Goal: Task Accomplishment & Management: Manage account settings

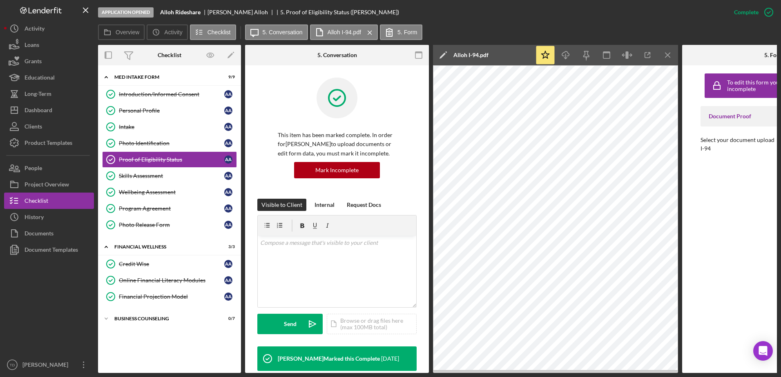
scroll to position [208, 0]
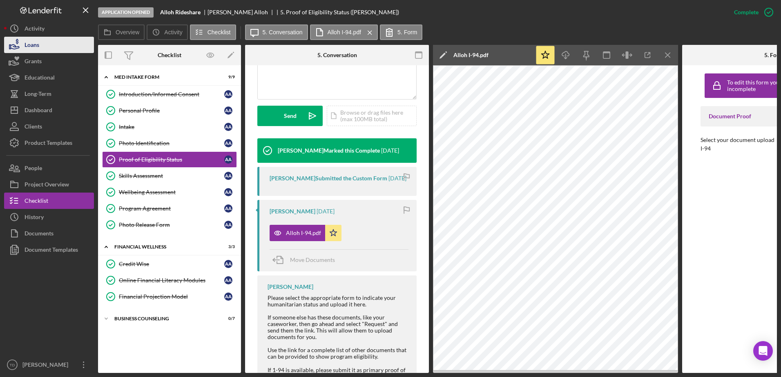
click at [42, 39] on button "Loans" at bounding box center [49, 45] width 90 height 16
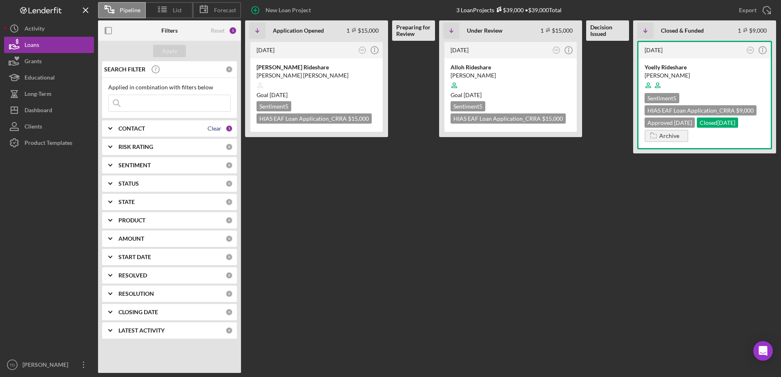
click at [216, 129] on div "Clear" at bounding box center [215, 128] width 14 height 7
click at [146, 127] on div "CONTACT" at bounding box center [171, 128] width 107 height 7
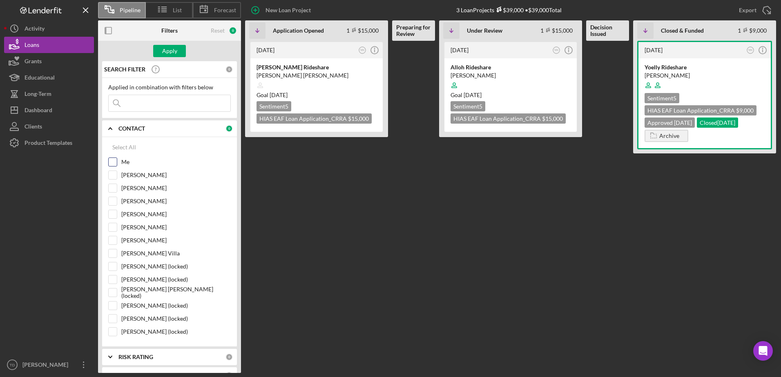
click at [115, 169] on div "Me" at bounding box center [169, 164] width 123 height 13
click at [115, 167] on div at bounding box center [112, 162] width 9 height 9
click at [117, 161] on div at bounding box center [112, 162] width 9 height 9
click at [108, 161] on div at bounding box center [112, 162] width 9 height 9
click at [109, 161] on input "Me" at bounding box center [113, 162] width 8 height 8
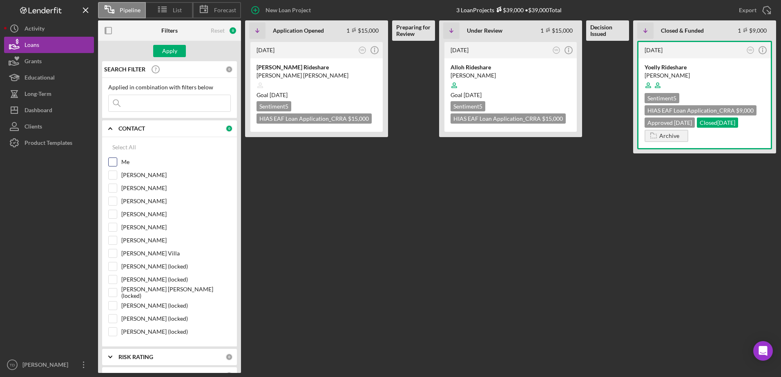
checkbox input "true"
click at [171, 54] on div "Apply" at bounding box center [169, 51] width 15 height 12
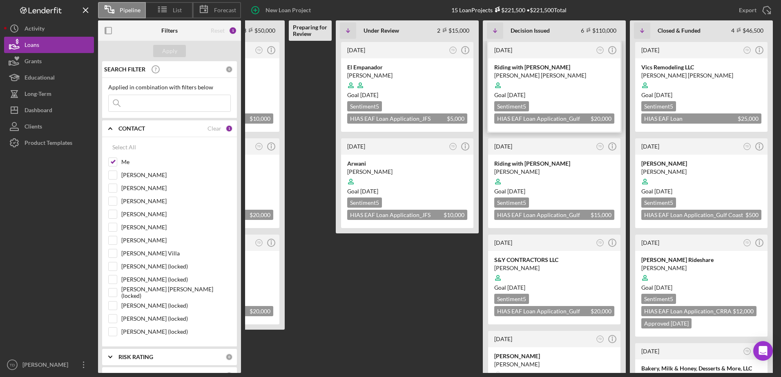
click at [523, 71] on div "[PERSON_NAME] [PERSON_NAME]" at bounding box center [554, 75] width 120 height 8
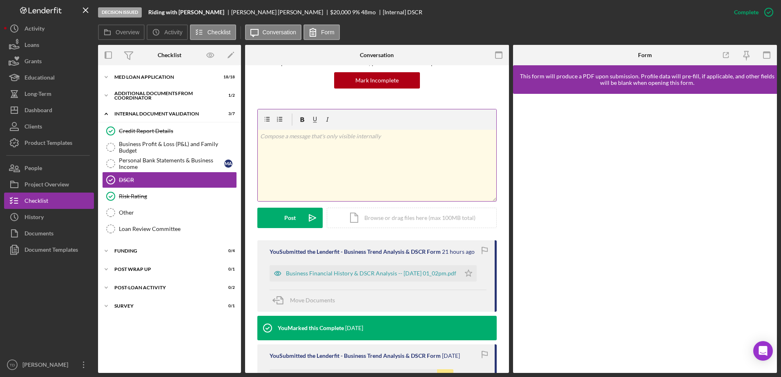
scroll to position [81, 0]
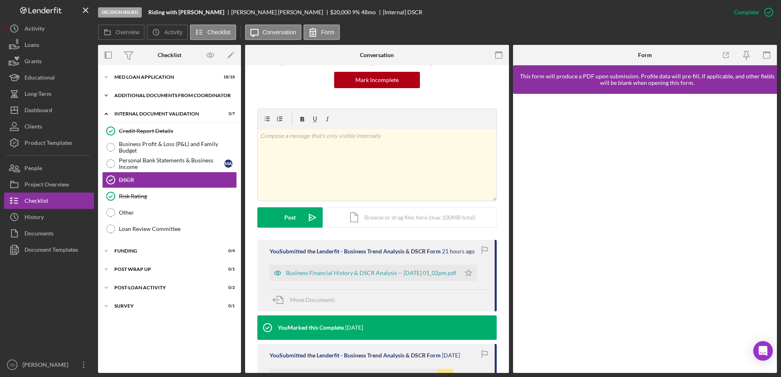
click at [172, 95] on div "Additional Documents from Coordinator" at bounding box center [172, 95] width 116 height 5
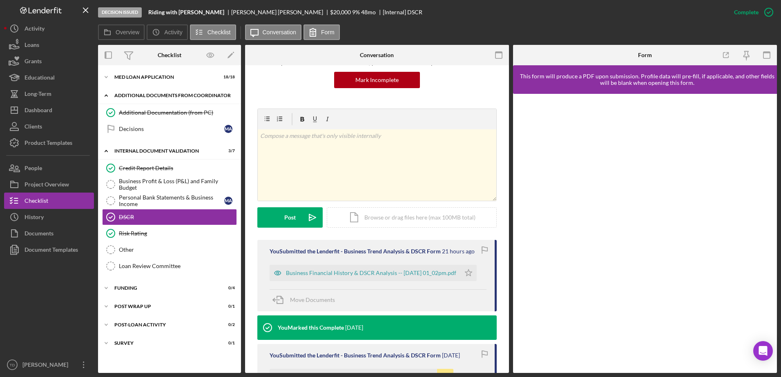
click at [158, 97] on div "Additional Documents from Coordinator" at bounding box center [172, 95] width 116 height 5
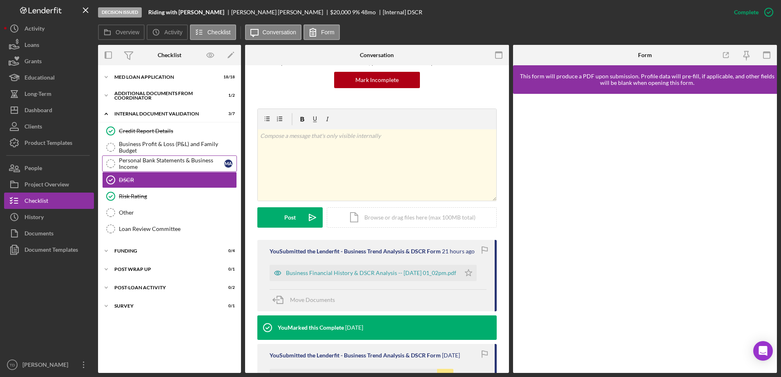
click at [170, 163] on div "Personal Bank Statements & Business Income" at bounding box center [171, 163] width 105 height 13
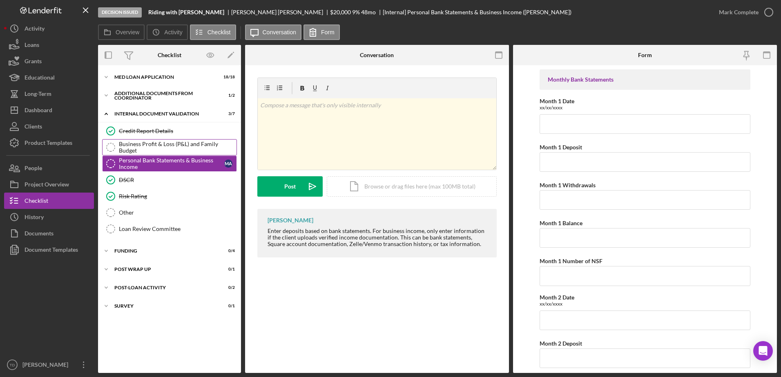
click at [174, 148] on div "Business Profit & Loss (P&L) and Family Budget" at bounding box center [178, 147] width 118 height 13
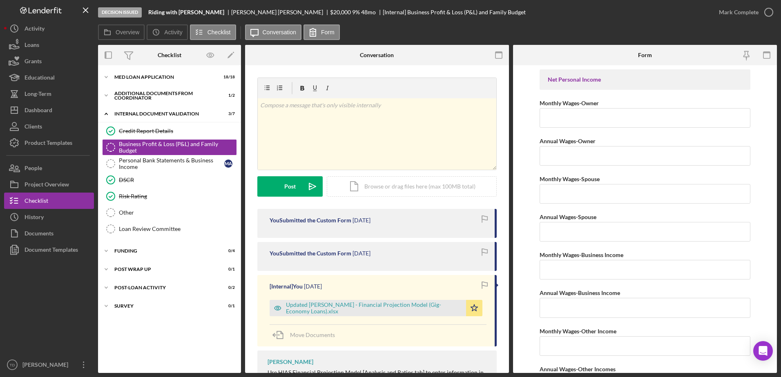
scroll to position [36, 0]
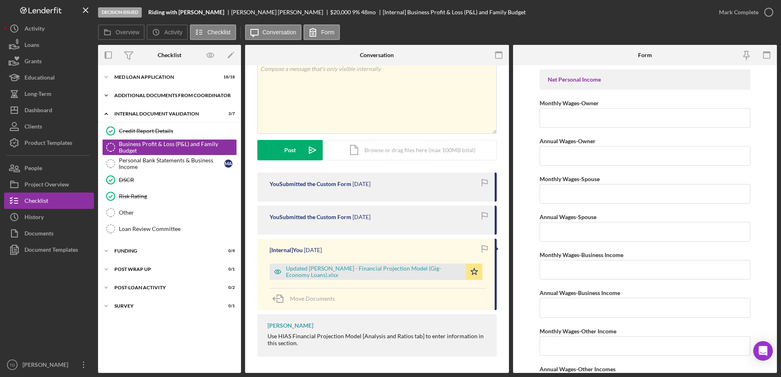
click at [150, 99] on div "Icon/Expander Additional Documents from Coordinator 1 / 2" at bounding box center [169, 95] width 143 height 16
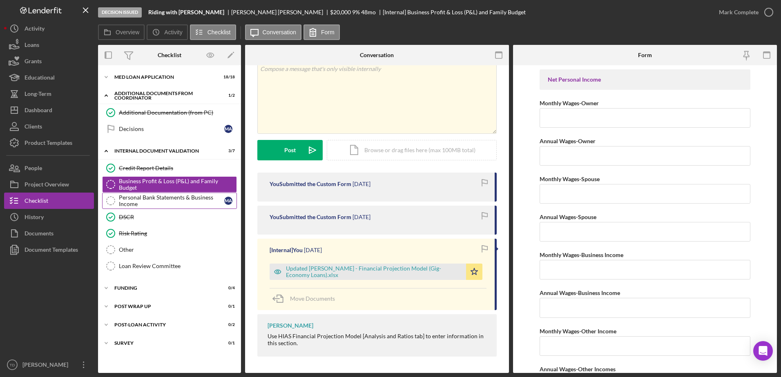
click at [164, 198] on div "Personal Bank Statements & Business Income" at bounding box center [171, 200] width 105 height 13
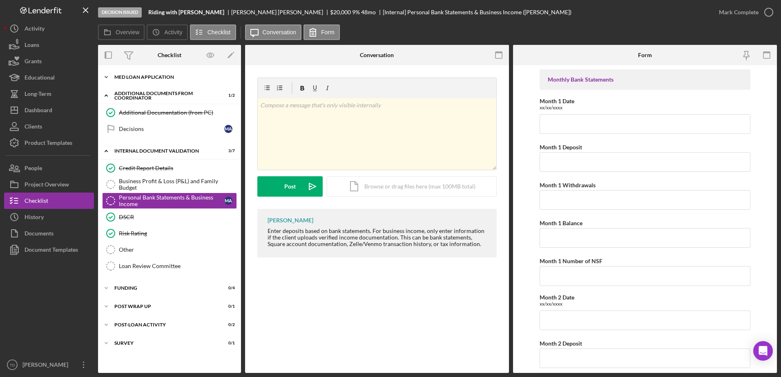
click at [164, 77] on div "MED Loan Application" at bounding box center [172, 77] width 116 height 5
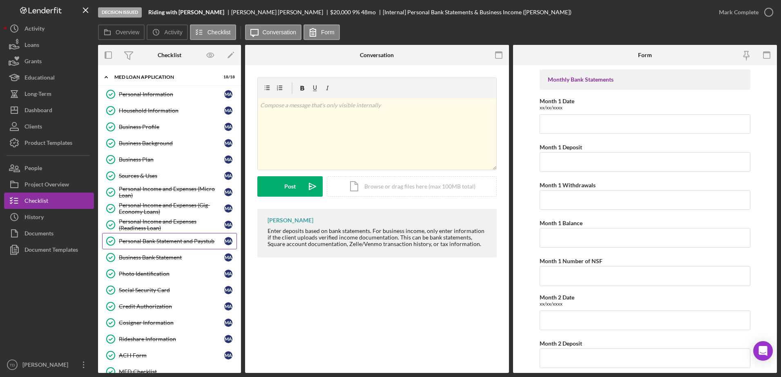
click at [170, 245] on div "Personal Bank Statement and Paystub" at bounding box center [171, 241] width 105 height 7
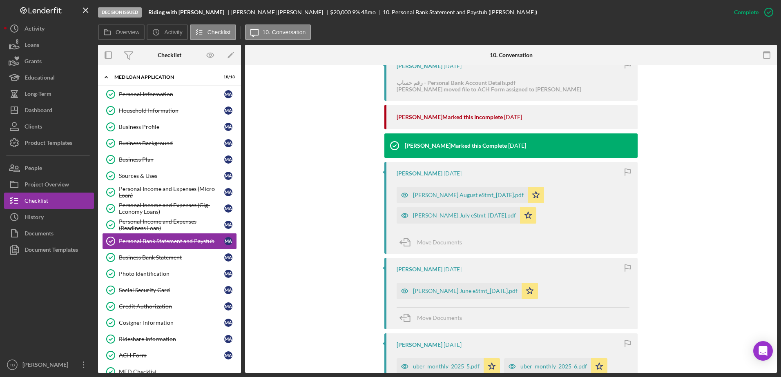
scroll to position [493, 0]
click at [451, 192] on div "[PERSON_NAME] August eStmt_[DATE].pdf" at bounding box center [468, 195] width 111 height 7
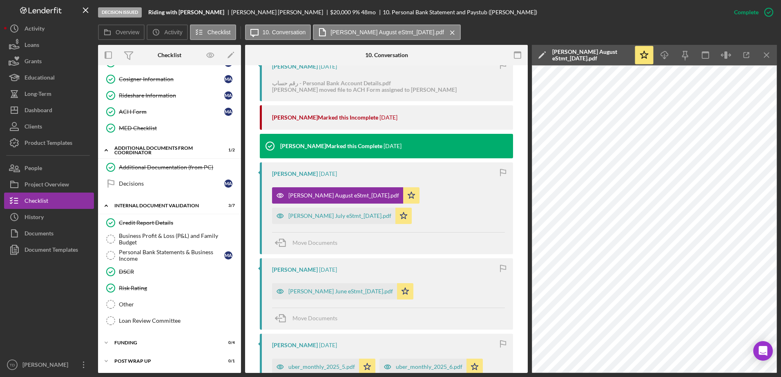
scroll to position [281, 0]
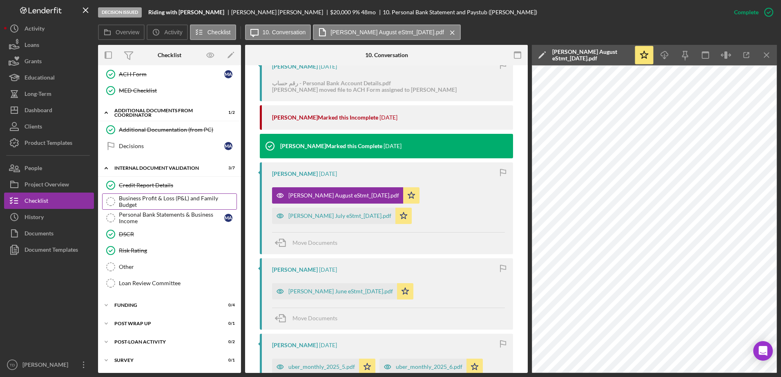
click at [166, 204] on div "Business Profit & Loss (P&L) and Family Budget" at bounding box center [178, 201] width 118 height 13
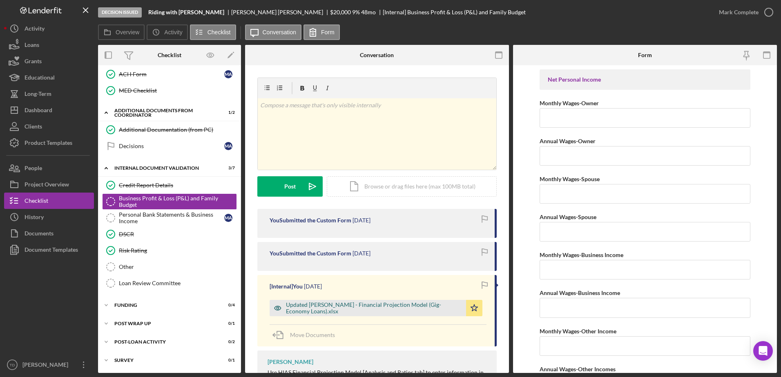
click at [339, 305] on div "Updated [PERSON_NAME] - Financial Projection Model (Gig-Economy Loans).xlsx" at bounding box center [374, 308] width 176 height 13
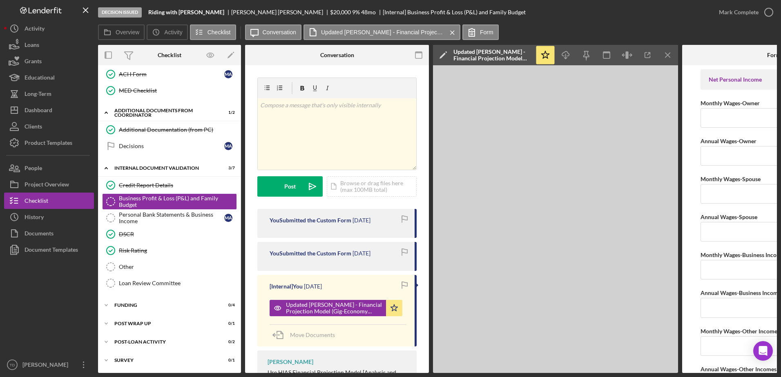
scroll to position [276, 0]
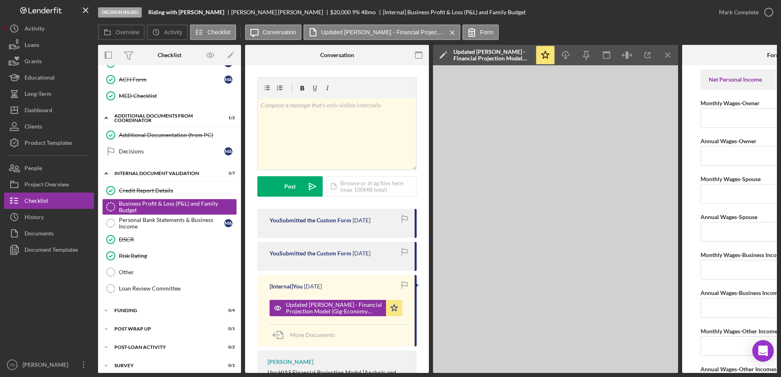
click at [757, 355] on div "Open Intercom Messenger" at bounding box center [763, 352] width 22 height 22
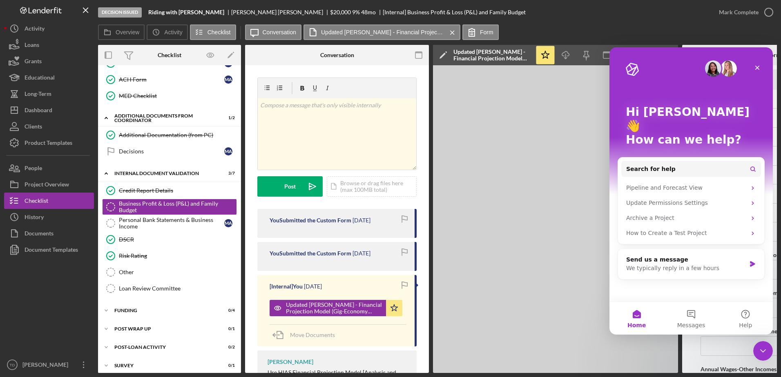
scroll to position [0, 0]
click at [692, 161] on button "Search for help" at bounding box center [691, 169] width 140 height 16
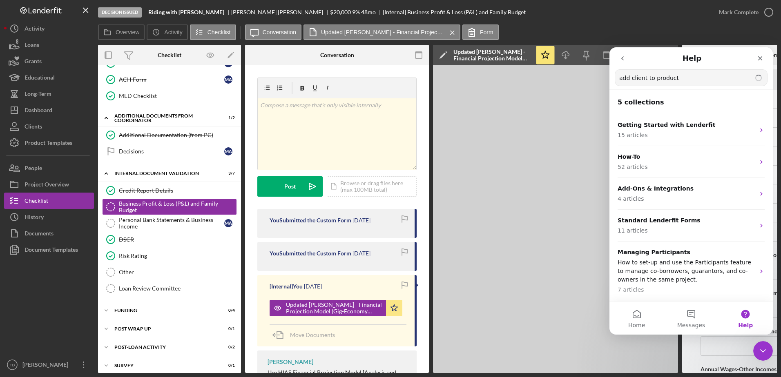
type input "add client to product"
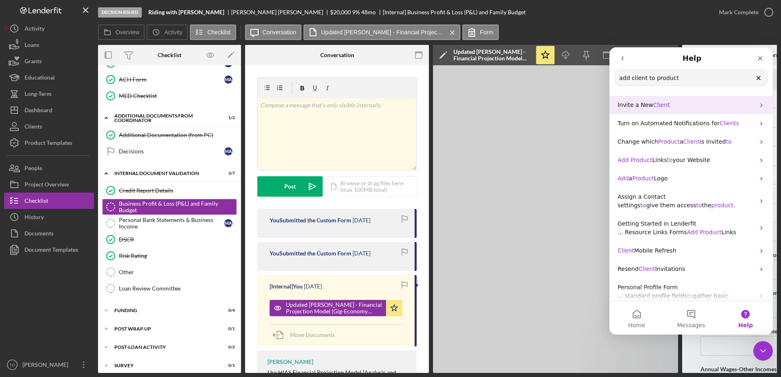
click at [657, 110] on div "Invite a New Client" at bounding box center [690, 105] width 163 height 18
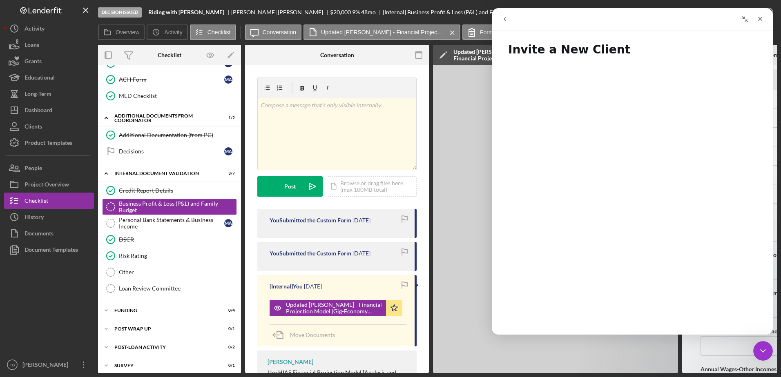
click at [509, 14] on button "go back" at bounding box center [505, 19] width 16 height 16
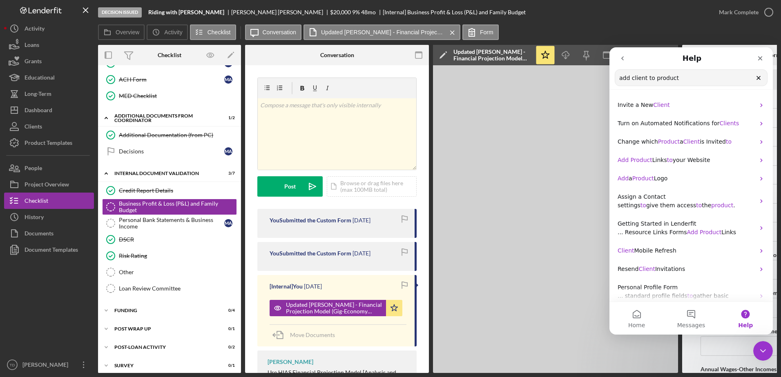
drag, startPoint x: 676, startPoint y: 82, endPoint x: 631, endPoint y: 76, distance: 45.3
click at [631, 76] on input "add client to product" at bounding box center [691, 78] width 152 height 16
type input "add existing client to new product"
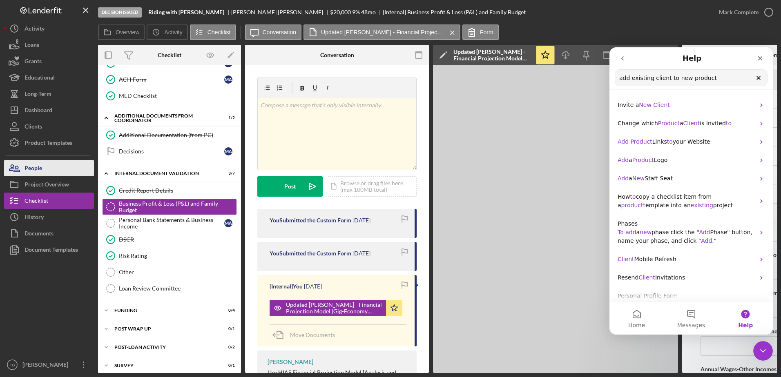
click at [69, 165] on button "People" at bounding box center [49, 168] width 90 height 16
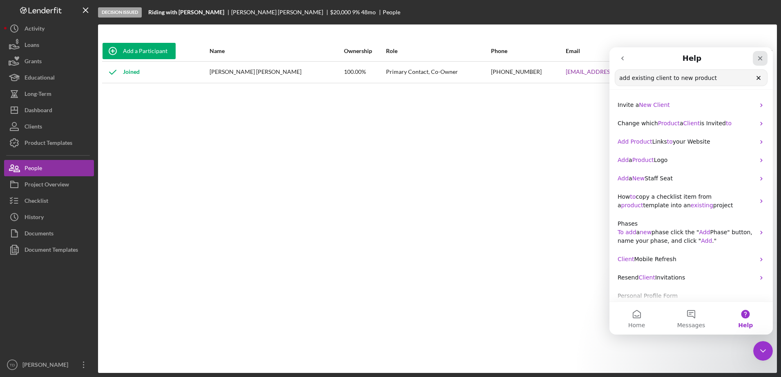
click at [756, 56] on div "Close" at bounding box center [760, 58] width 15 height 15
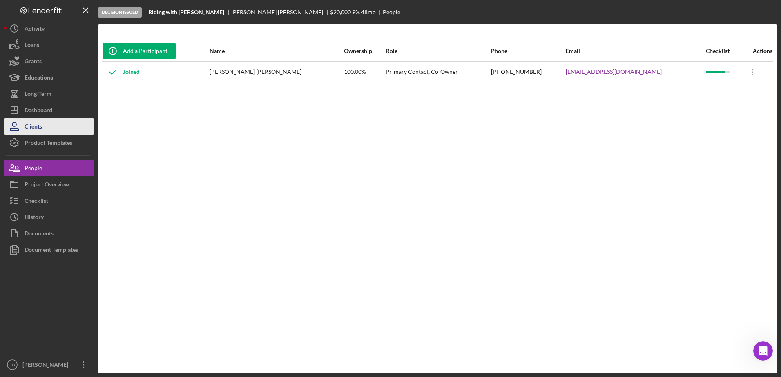
click at [42, 121] on div "Clients" at bounding box center [34, 127] width 18 height 18
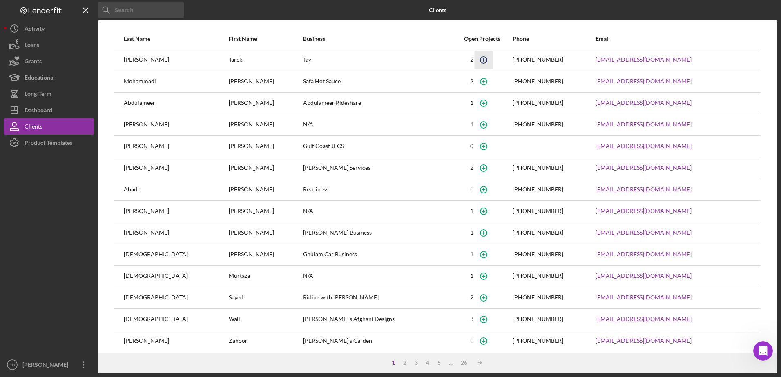
click at [480, 62] on circle "button" at bounding box center [483, 59] width 7 height 7
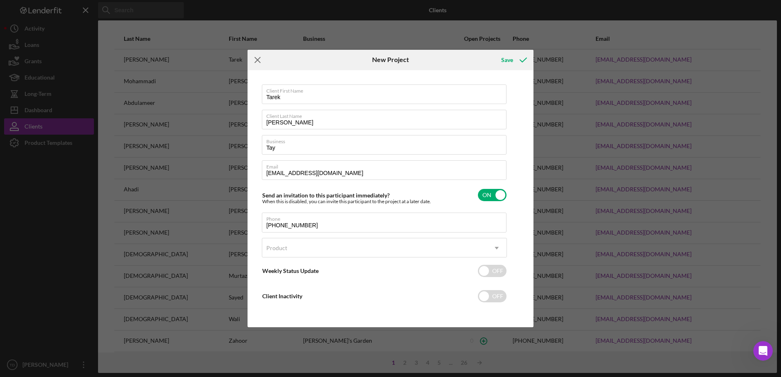
click at [263, 60] on icon "Icon/Menu Close" at bounding box center [258, 60] width 20 height 20
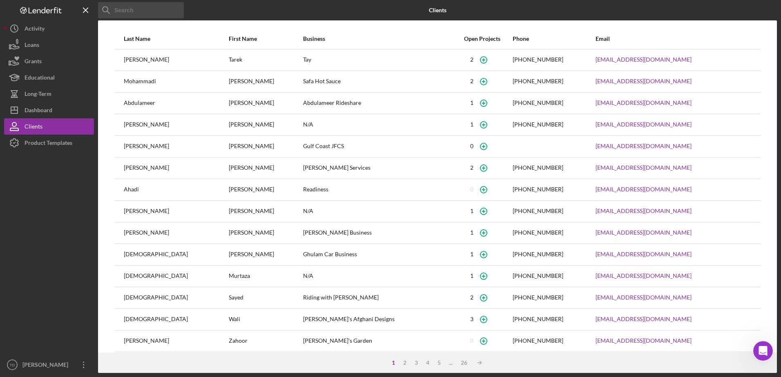
click at [303, 63] on div "Tay" at bounding box center [377, 60] width 148 height 20
click at [52, 77] on div "Educational" at bounding box center [40, 78] width 30 height 18
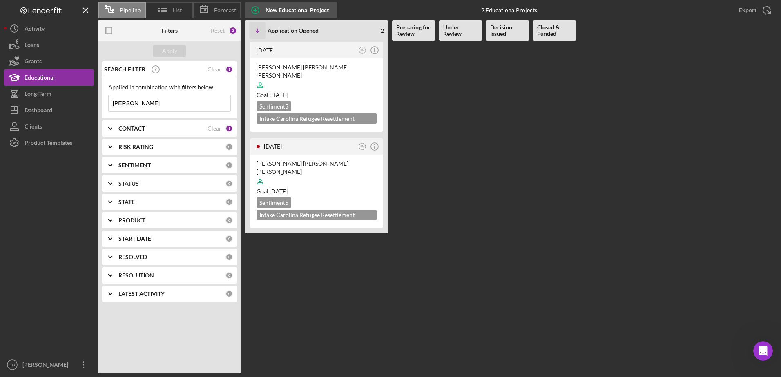
click at [256, 5] on icon "button" at bounding box center [255, 10] width 20 height 20
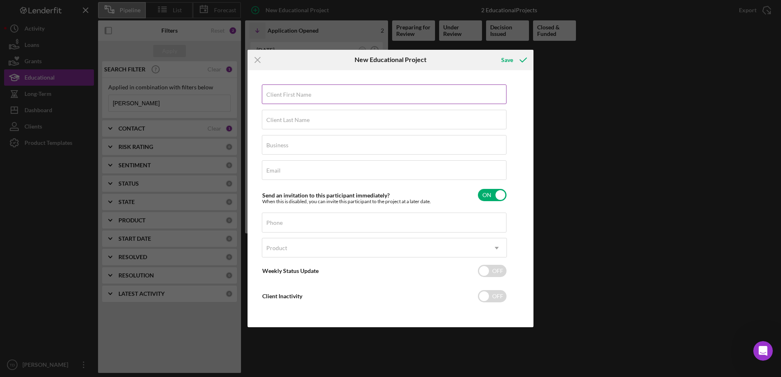
click at [285, 100] on input "Client First Name" at bounding box center [384, 95] width 245 height 20
click at [259, 62] on icon "Icon/Menu Close" at bounding box center [258, 60] width 20 height 20
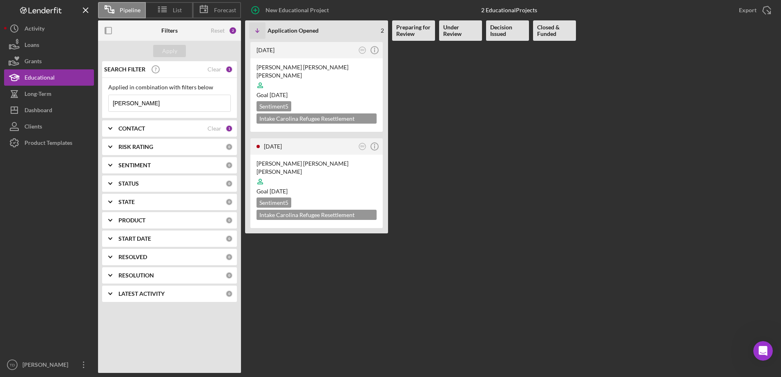
click at [193, 103] on input "[PERSON_NAME]" at bounding box center [170, 103] width 122 height 16
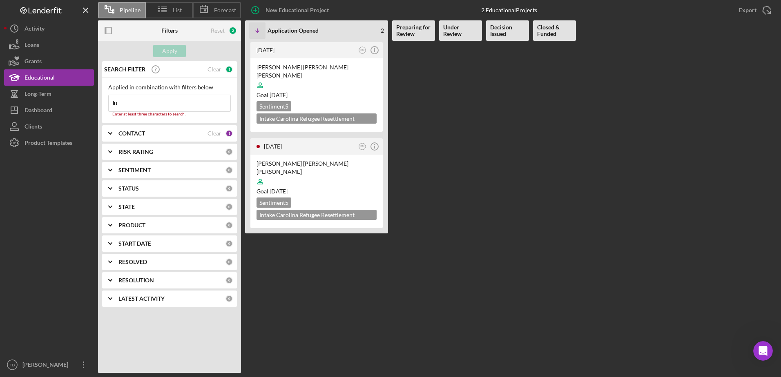
type input "l"
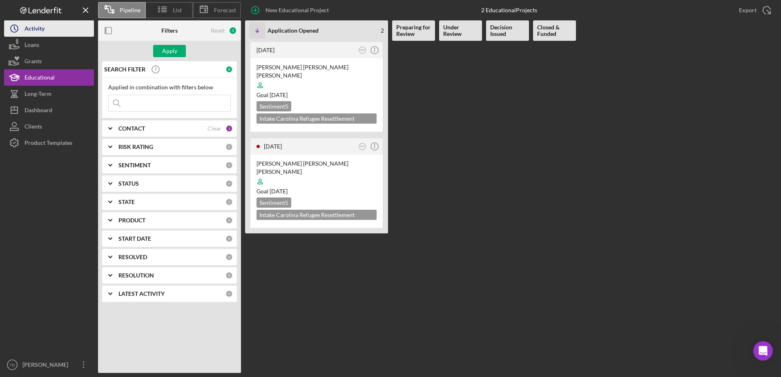
click at [38, 28] on div "Activity" at bounding box center [35, 29] width 20 height 18
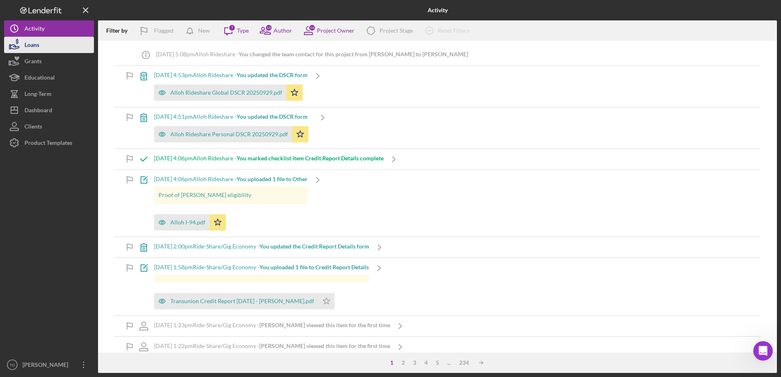
click at [38, 41] on div "Loans" at bounding box center [32, 46] width 15 height 18
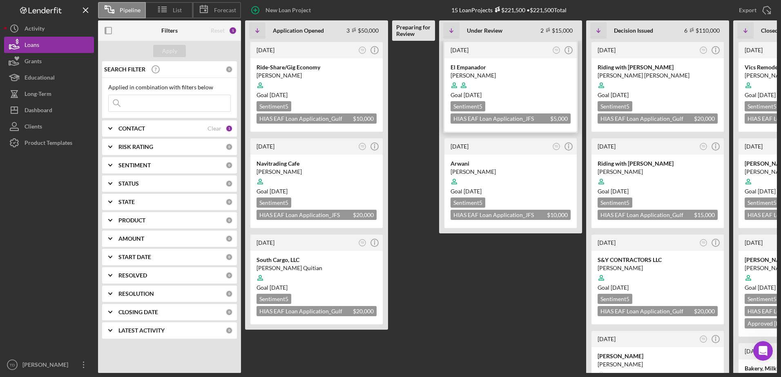
click at [489, 72] on div "[PERSON_NAME]" at bounding box center [511, 75] width 120 height 8
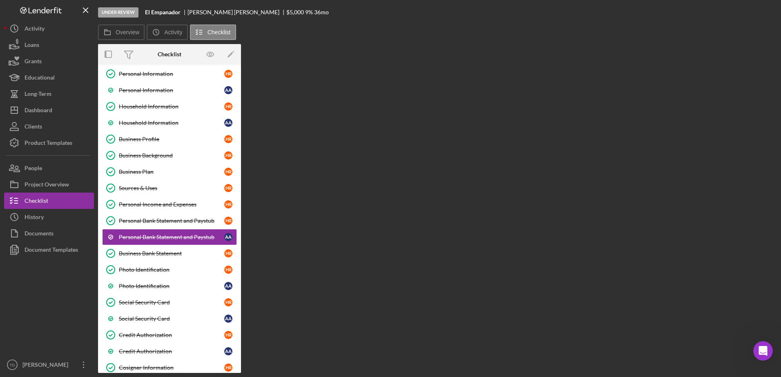
scroll to position [56, 0]
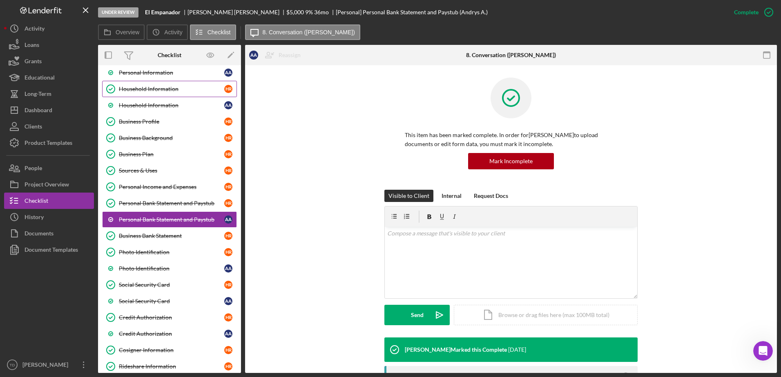
click at [167, 91] on div "Household Information" at bounding box center [171, 89] width 105 height 7
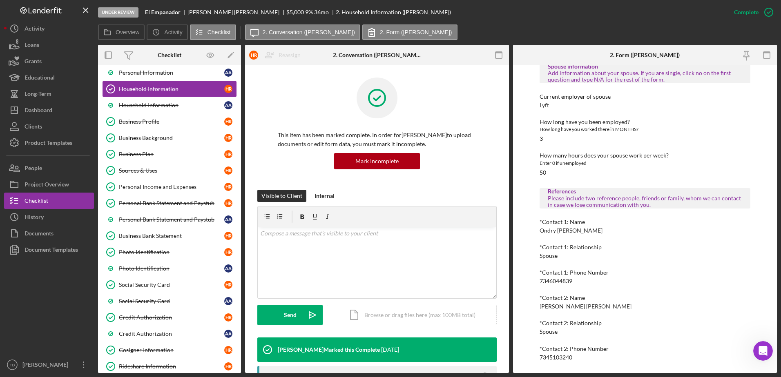
scroll to position [486, 0]
click at [152, 71] on div "Personal Information" at bounding box center [171, 72] width 105 height 7
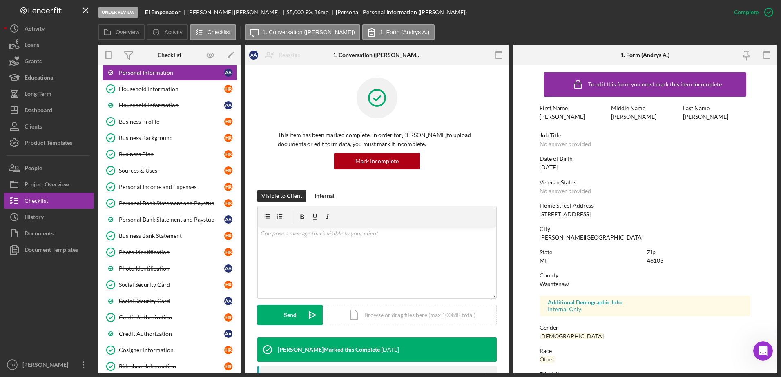
scroll to position [1, 0]
click at [179, 92] on div "Household Information" at bounding box center [171, 89] width 105 height 7
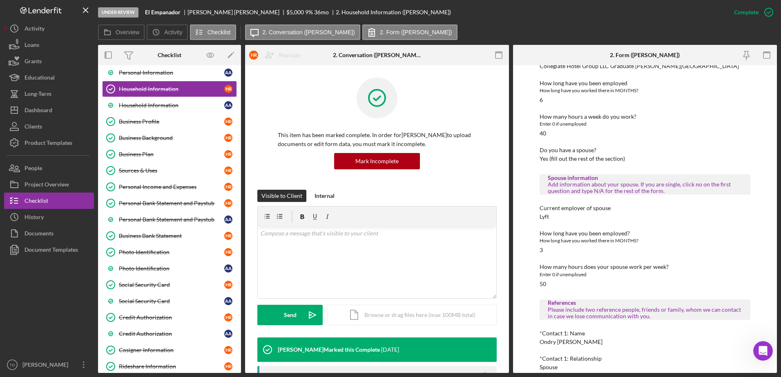
scroll to position [486, 0]
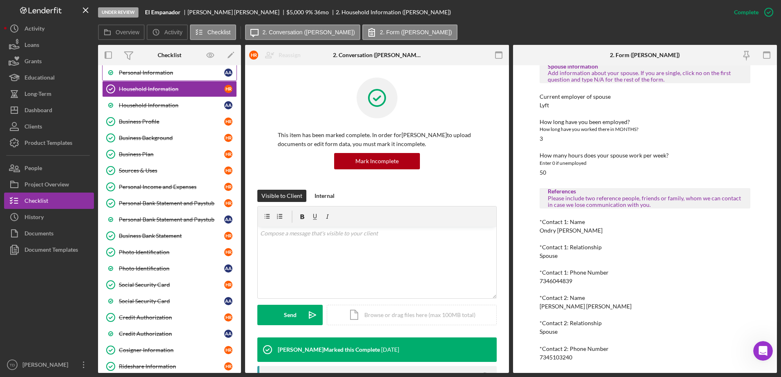
click at [200, 76] on div "Personal Information" at bounding box center [171, 72] width 105 height 7
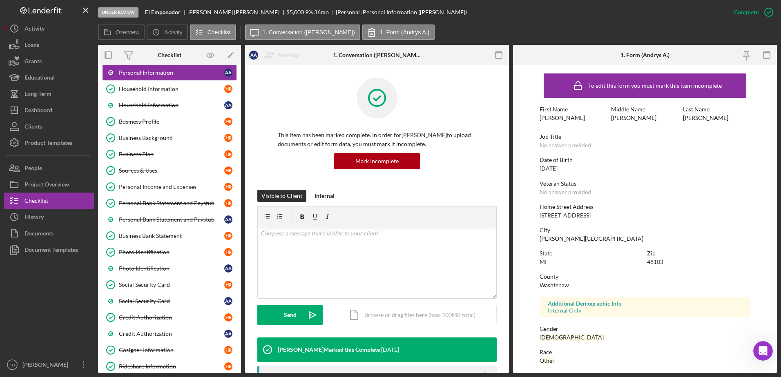
scroll to position [73, 0]
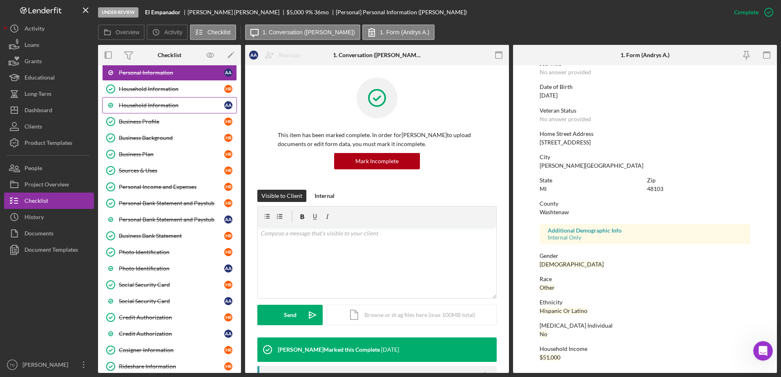
click at [189, 108] on div "Household Information" at bounding box center [171, 105] width 105 height 7
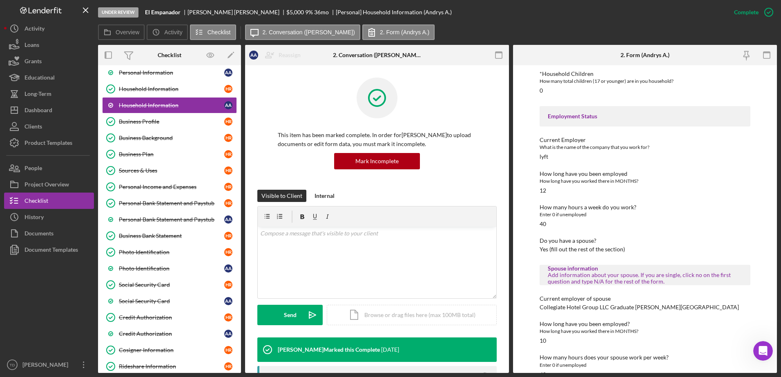
scroll to position [328, 0]
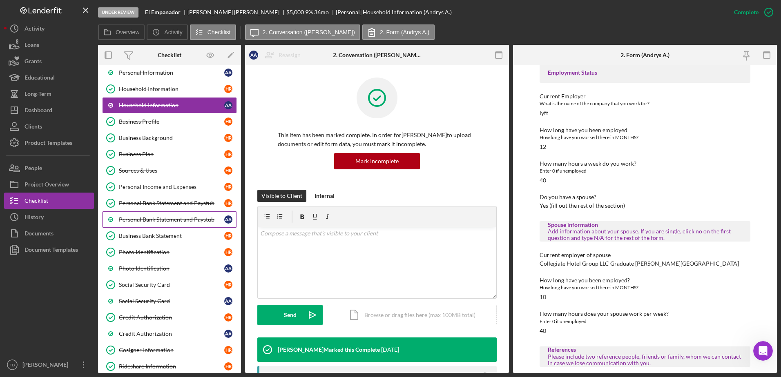
click at [203, 218] on div "Personal Bank Statement and Paystub" at bounding box center [171, 219] width 105 height 7
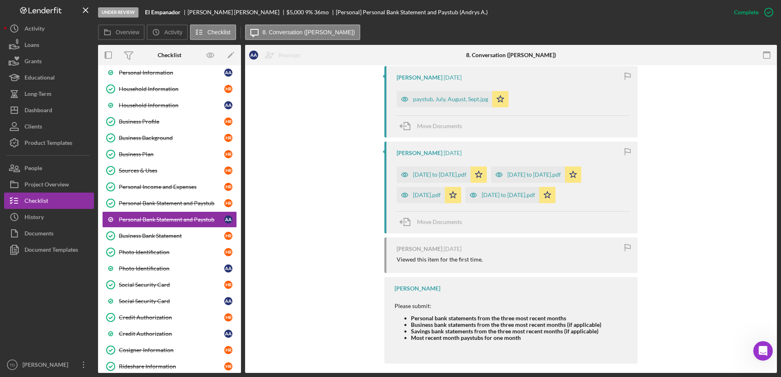
scroll to position [301, 0]
click at [453, 101] on div "paystub, July, August, Sept.jpg" at bounding box center [450, 99] width 75 height 7
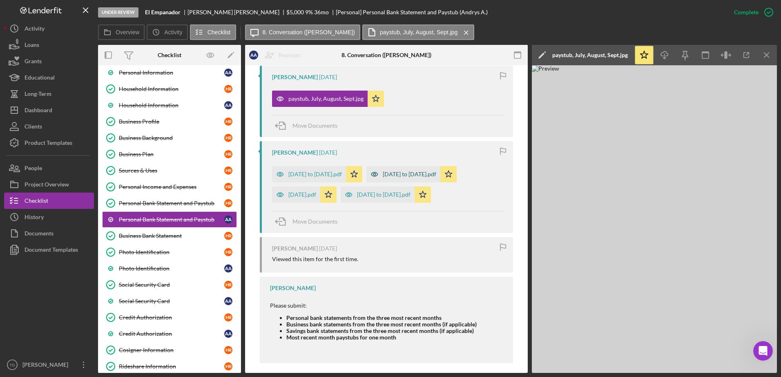
click at [408, 176] on div "[DATE] to [DATE].pdf" at bounding box center [410, 174] width 54 height 7
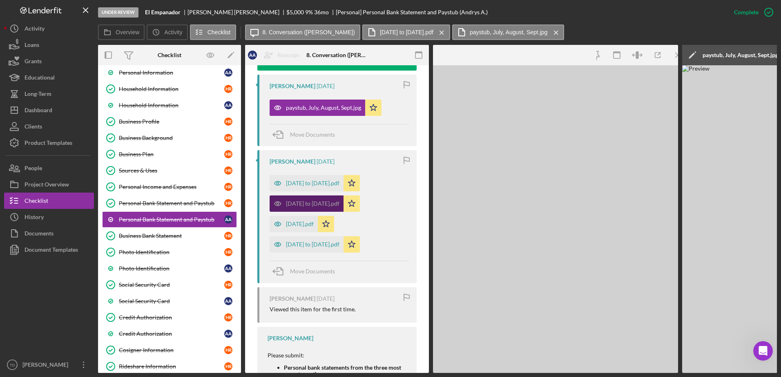
scroll to position [310, 0]
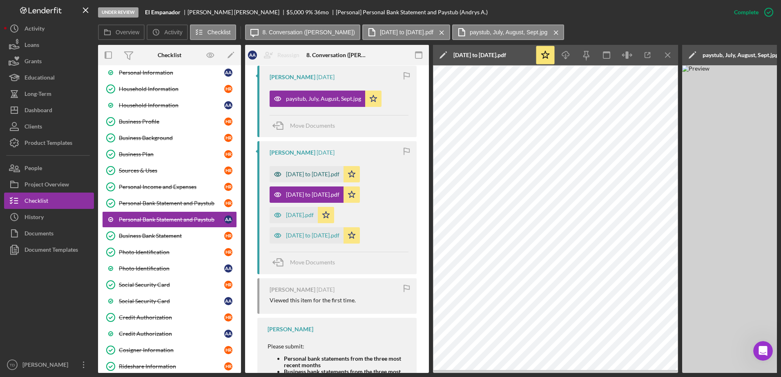
click at [329, 172] on div "[DATE] to [DATE].pdf" at bounding box center [313, 174] width 54 height 7
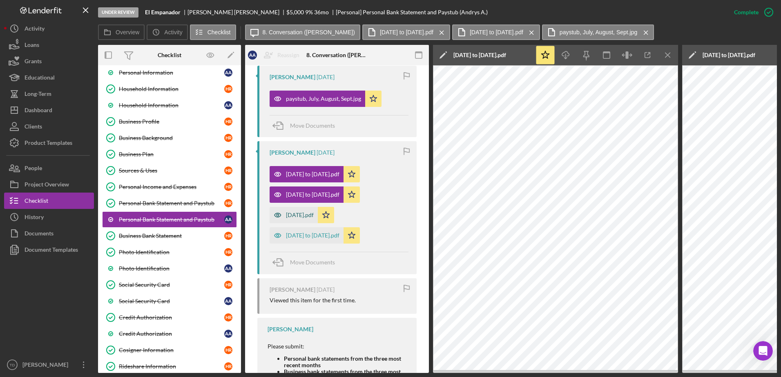
click at [293, 210] on div "[DATE].pdf" at bounding box center [294, 215] width 48 height 16
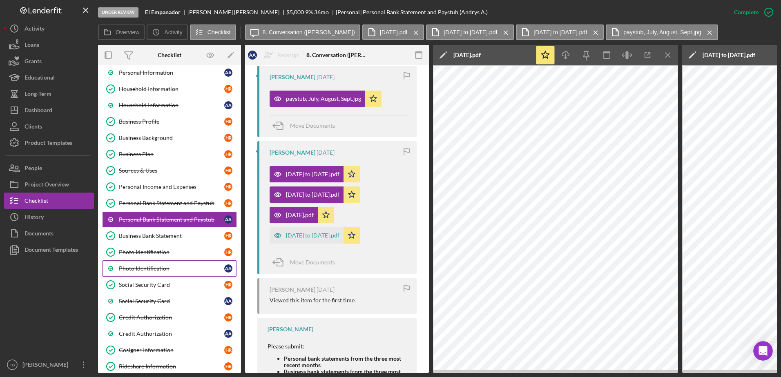
click at [210, 262] on link "Photo Identification A A" at bounding box center [169, 269] width 135 height 16
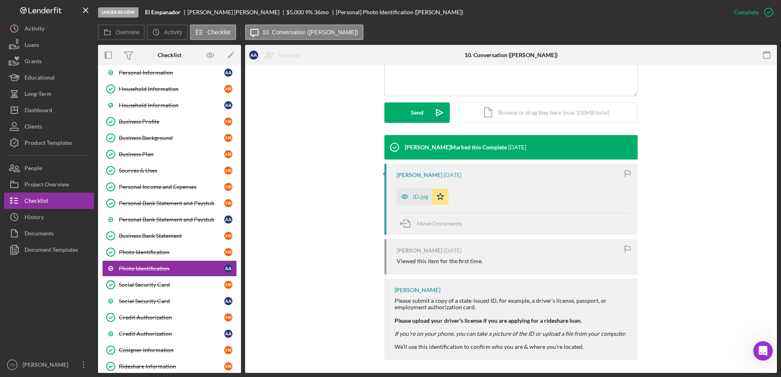
scroll to position [203, 0]
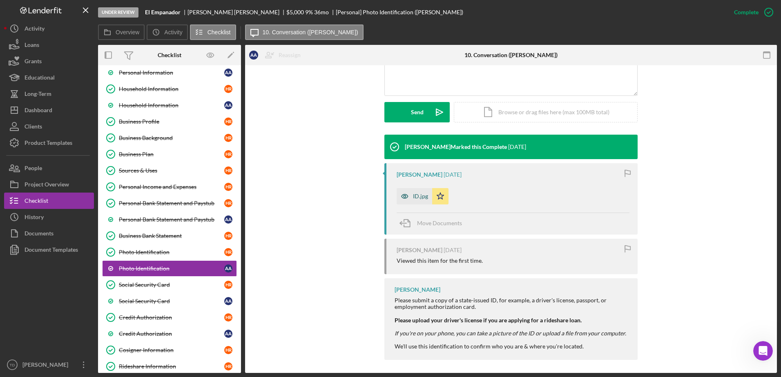
click at [412, 201] on div "ID.jpg" at bounding box center [415, 196] width 36 height 16
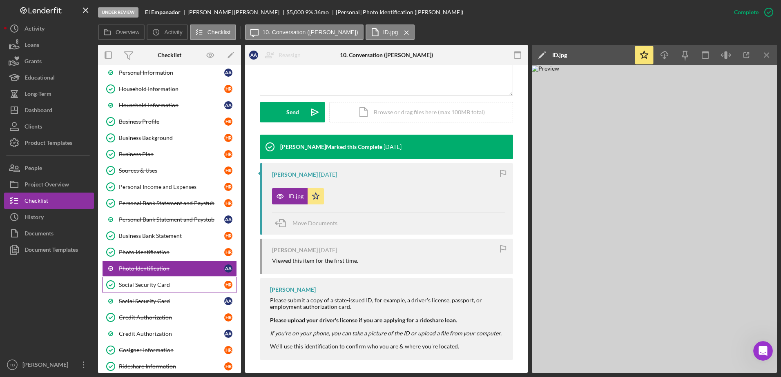
click at [192, 288] on div "Social Security Card" at bounding box center [171, 285] width 105 height 7
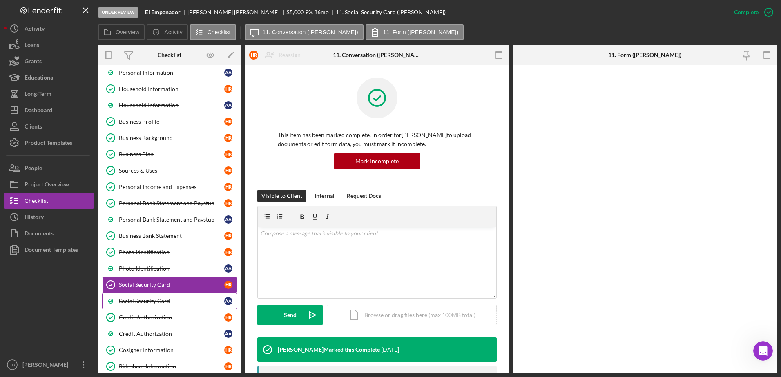
click at [187, 306] on link "Social Security Card A A" at bounding box center [169, 301] width 135 height 16
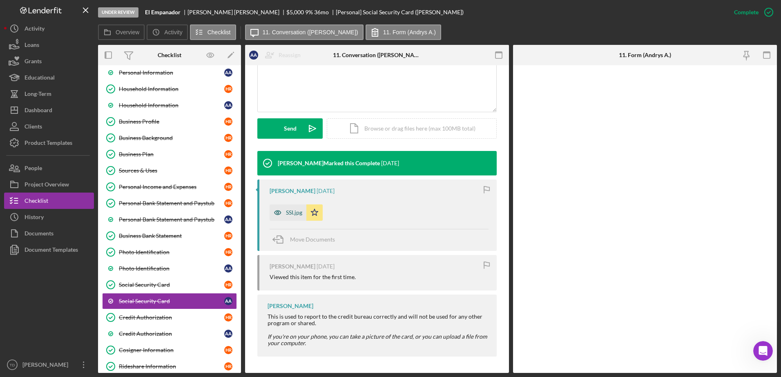
click at [293, 213] on div "SSI.jpg" at bounding box center [294, 213] width 16 height 7
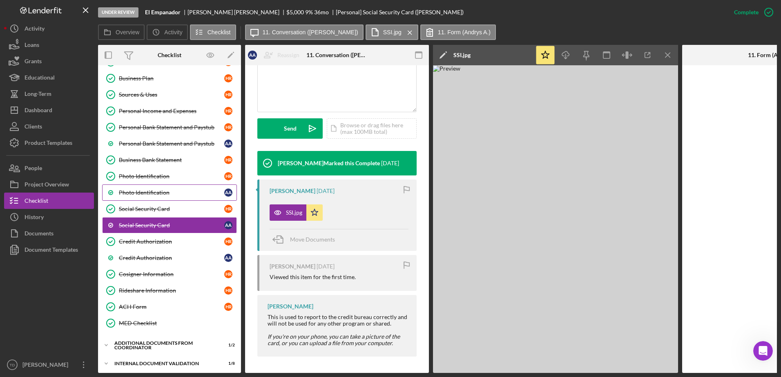
scroll to position [137, 0]
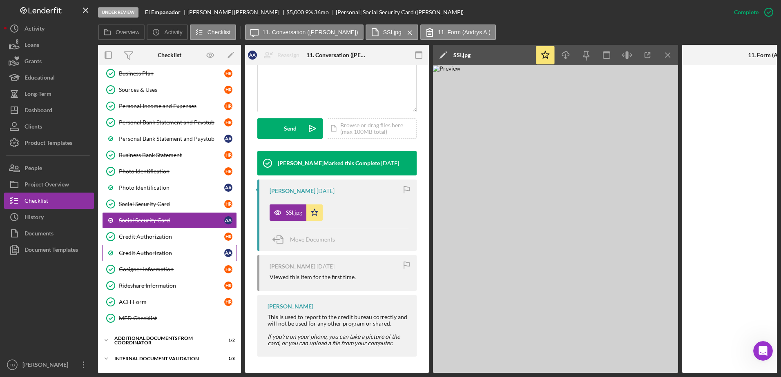
click at [170, 253] on div "Credit Authorization" at bounding box center [171, 253] width 105 height 7
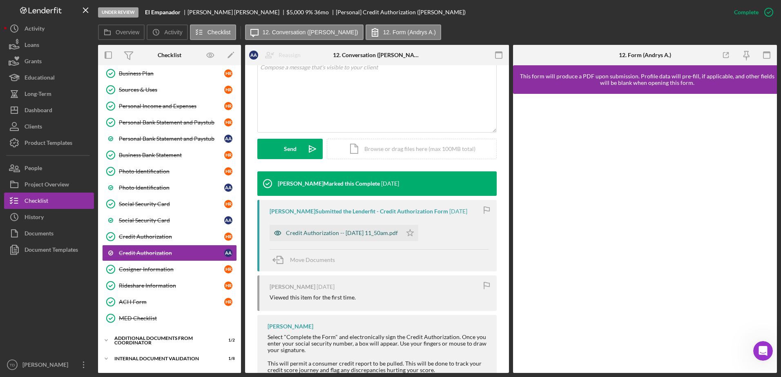
click at [363, 234] on div "Credit Authorization -- [DATE] 11_50am.pdf" at bounding box center [342, 233] width 112 height 7
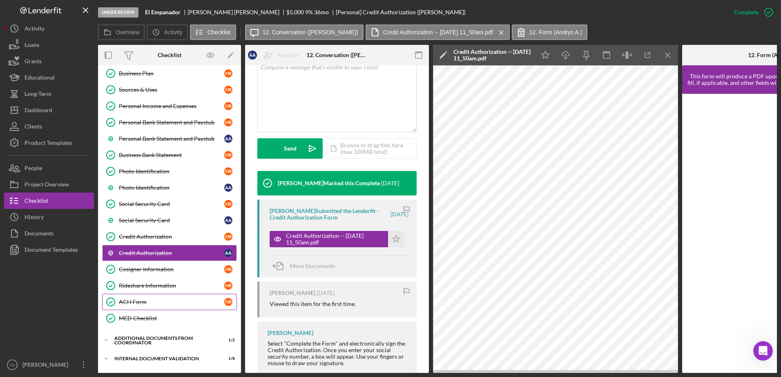
scroll to position [211, 0]
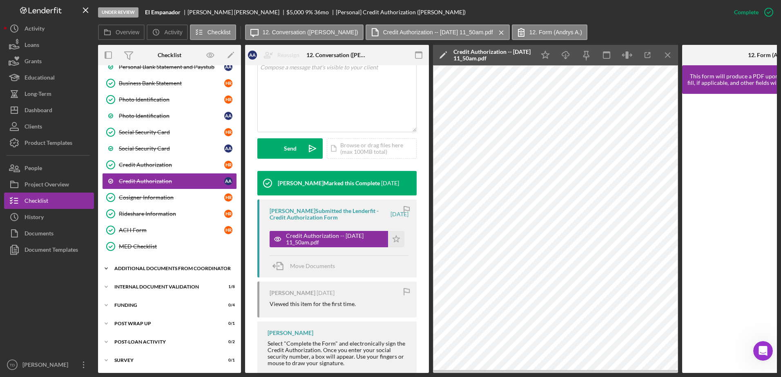
click at [151, 269] on div "Additional Documents from Coordinator" at bounding box center [172, 268] width 116 height 5
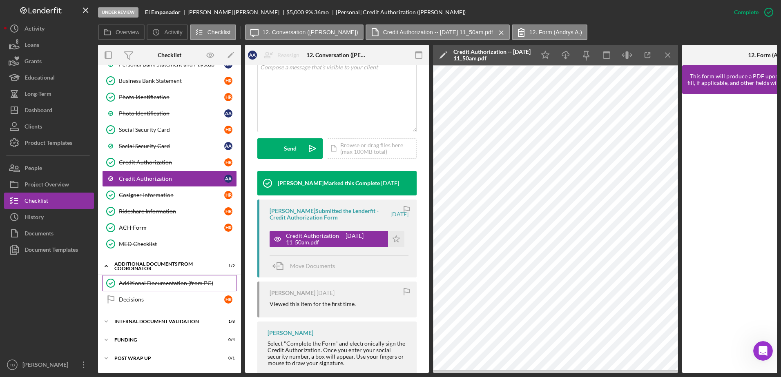
click at [151, 284] on div "Additional Documentation (from PC)" at bounding box center [178, 283] width 118 height 7
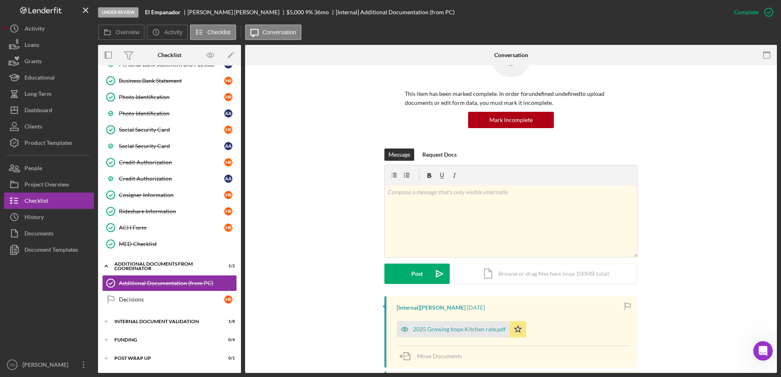
scroll to position [50, 0]
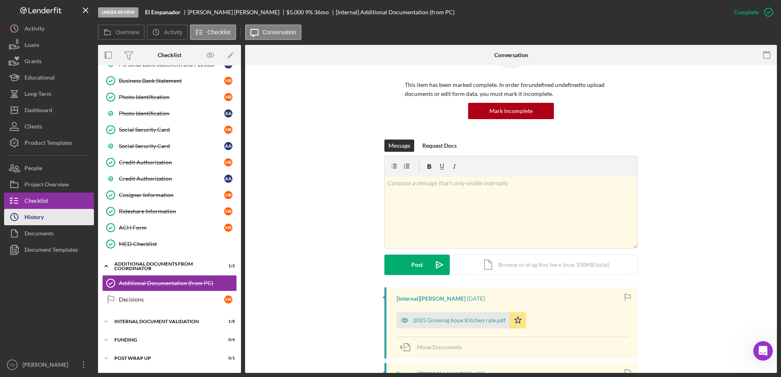
click at [31, 211] on div "History" at bounding box center [34, 218] width 19 height 18
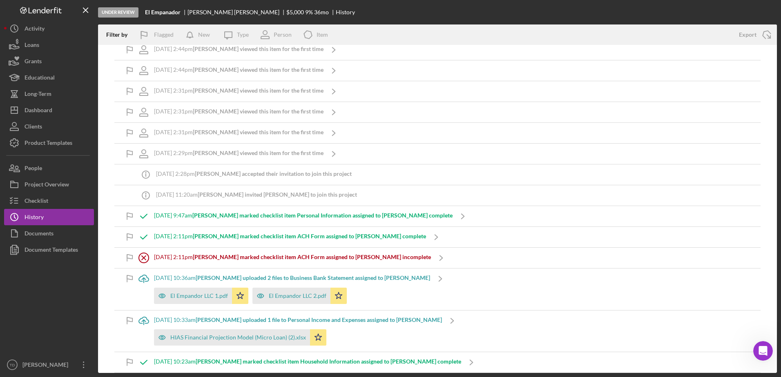
scroll to position [573, 0]
click at [55, 200] on button "Checklist" at bounding box center [49, 201] width 90 height 16
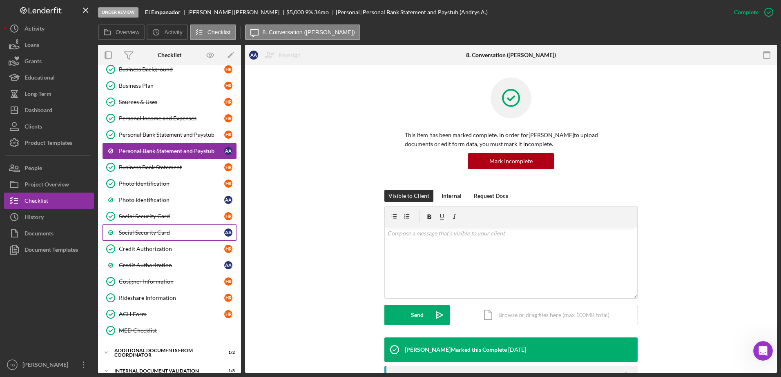
scroll to position [125, 0]
click at [133, 135] on div "Personal Bank Statement and Paystub" at bounding box center [171, 134] width 105 height 7
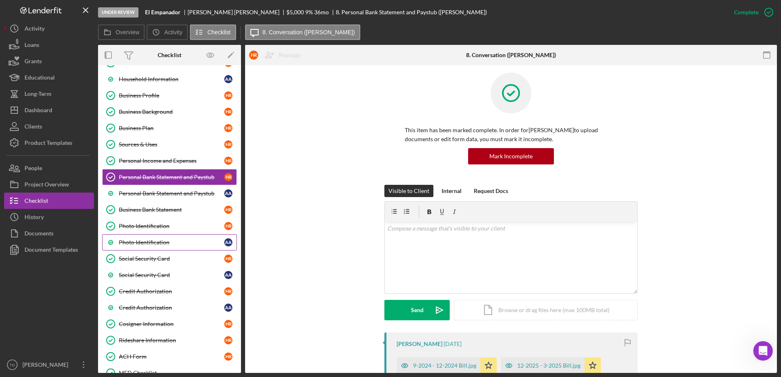
scroll to position [82, 0]
click at [160, 324] on div "Cosigner Information" at bounding box center [171, 324] width 105 height 7
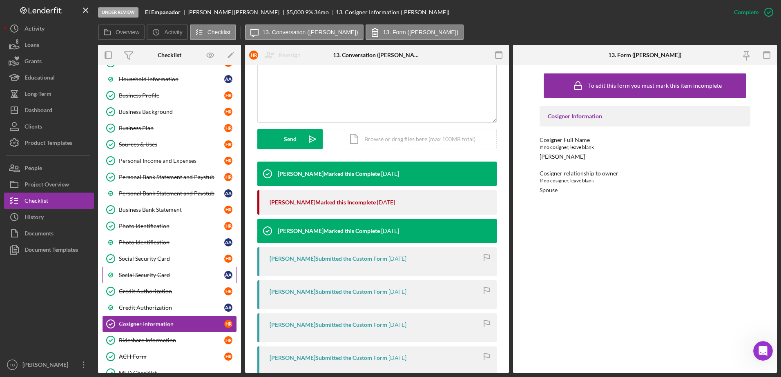
scroll to position [188, 0]
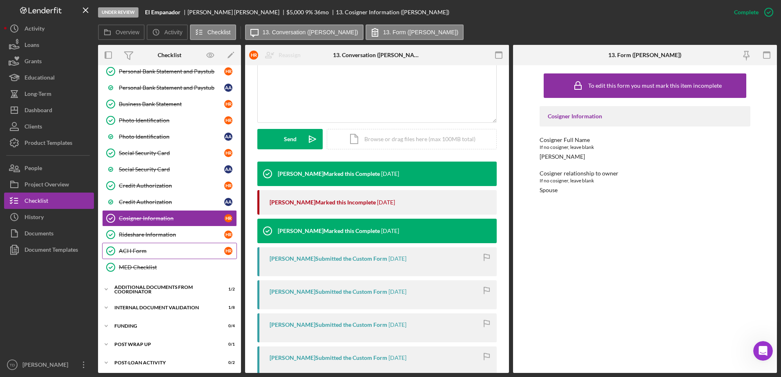
click at [136, 243] on link "ACH Form ACH Form H R" at bounding box center [169, 251] width 135 height 16
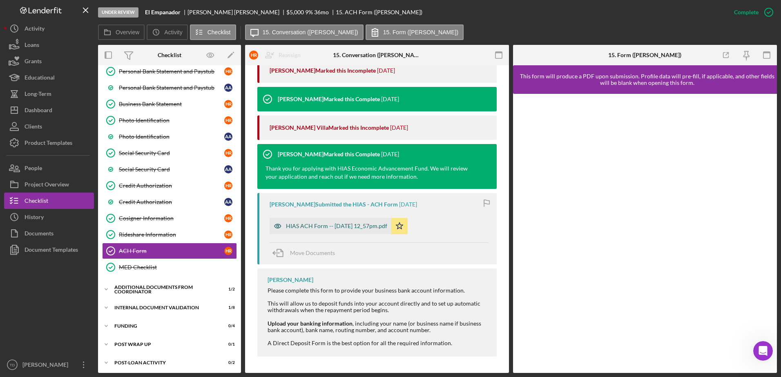
click at [356, 226] on div "HIAS ACH Form -- [DATE] 12_57pm.pdf" at bounding box center [336, 226] width 101 height 7
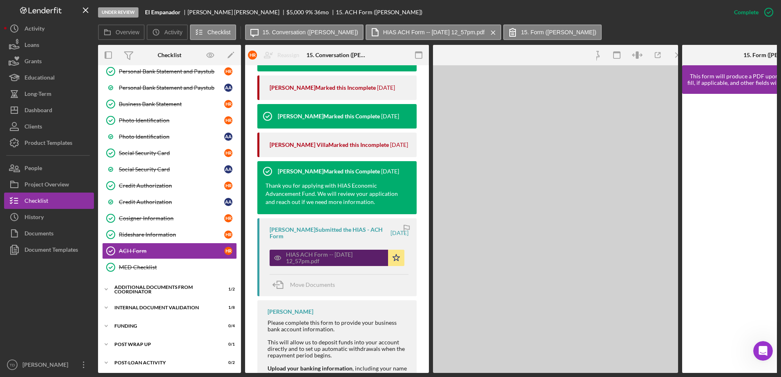
scroll to position [346, 0]
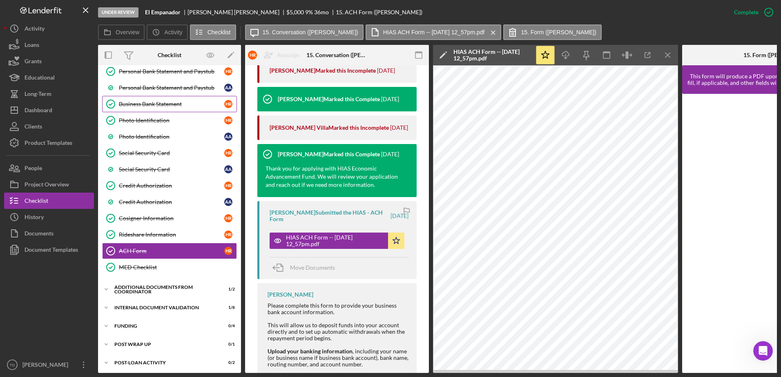
click at [158, 108] on link "Business Bank Statement Business Bank Statement H R" at bounding box center [169, 104] width 135 height 16
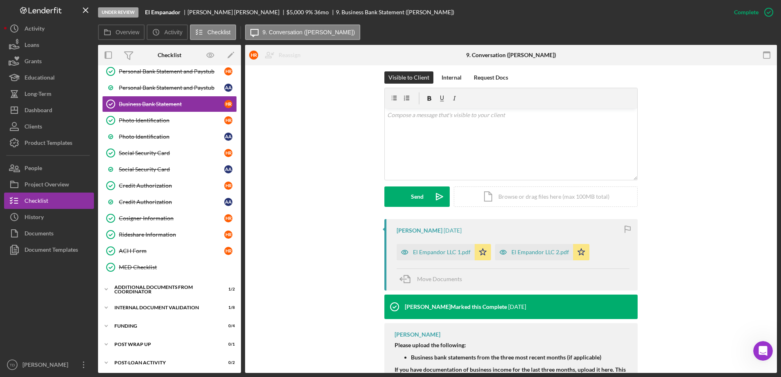
scroll to position [158, 0]
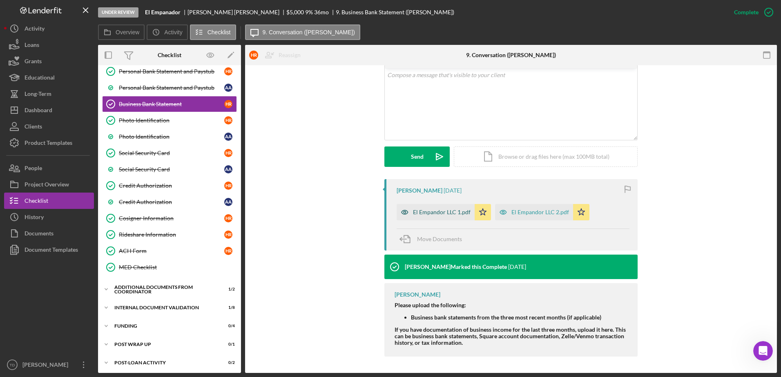
click at [451, 209] on div "El Empandor LLC 1.pdf" at bounding box center [442, 212] width 58 height 7
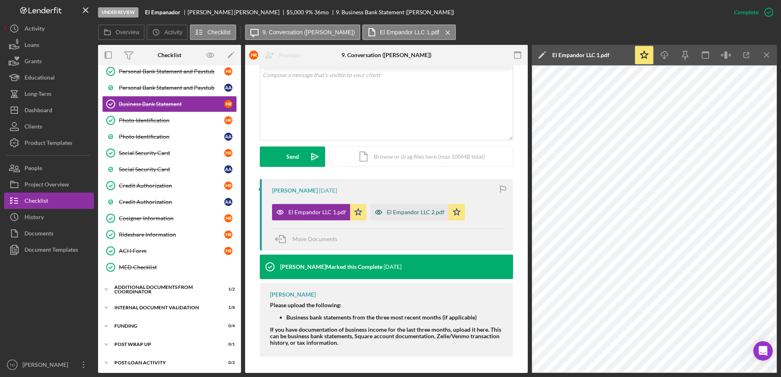
click at [401, 216] on div "El Empandor LLC 2.pdf" at bounding box center [409, 212] width 78 height 16
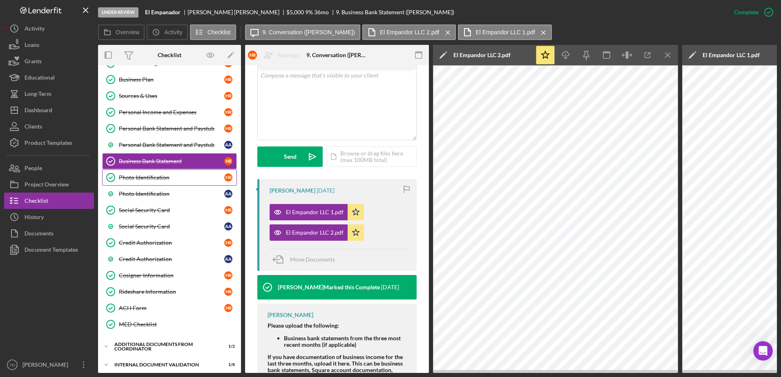
scroll to position [130, 0]
click at [174, 127] on div "Personal Bank Statement and Paystub" at bounding box center [171, 129] width 105 height 7
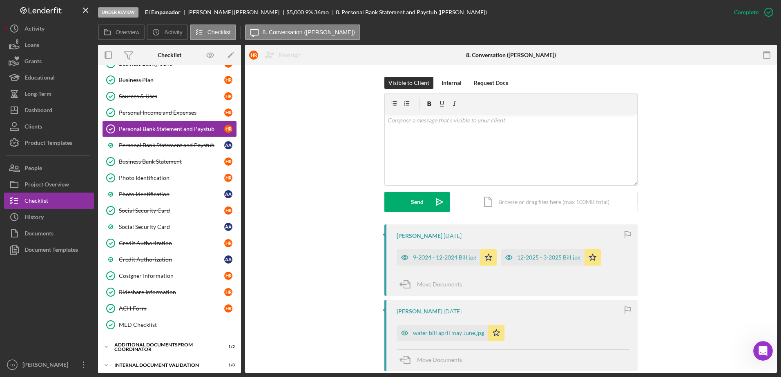
scroll to position [147, 0]
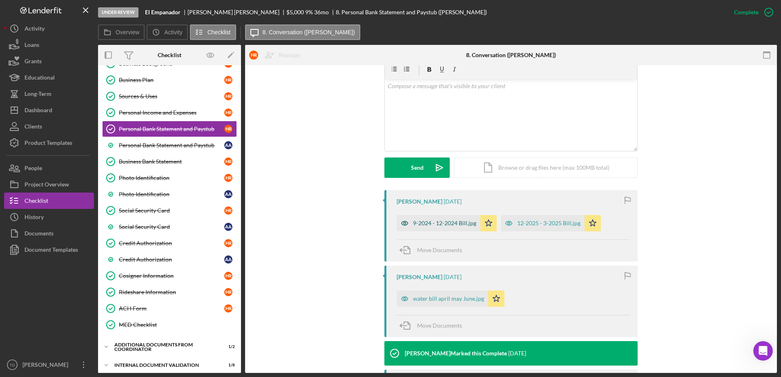
click at [449, 228] on div "9-2024 - 12-2024 Bill.jpg" at bounding box center [439, 223] width 84 height 16
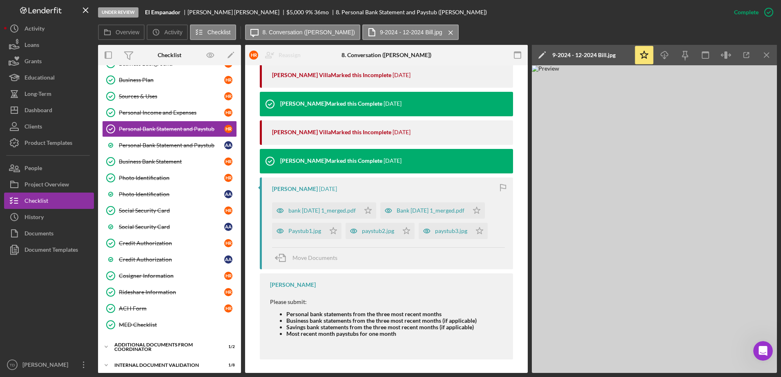
scroll to position [670, 0]
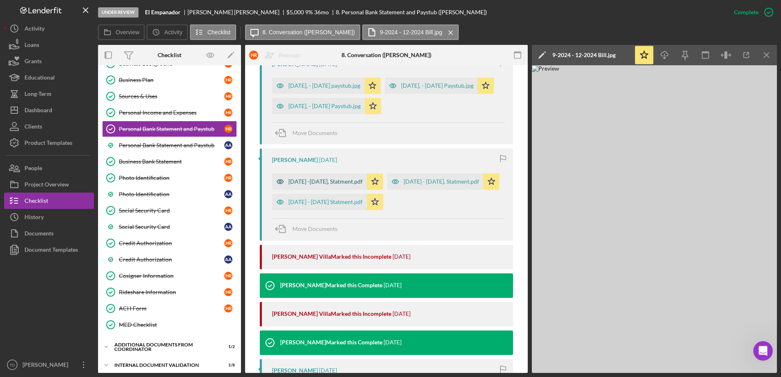
click at [327, 180] on div "[DATE] -[DATE], Statment.pdf" at bounding box center [325, 182] width 74 height 7
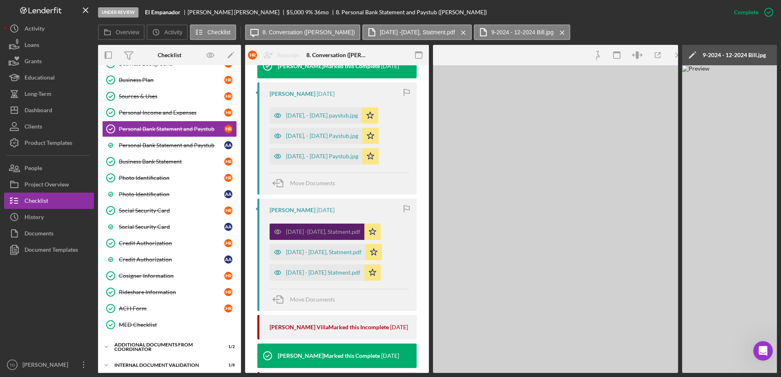
scroll to position [494, 0]
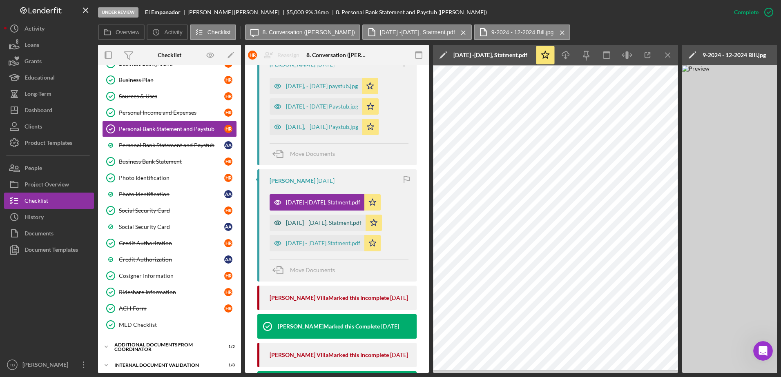
click at [352, 220] on div "[DATE] - [DATE], Statment.pdf" at bounding box center [324, 223] width 76 height 7
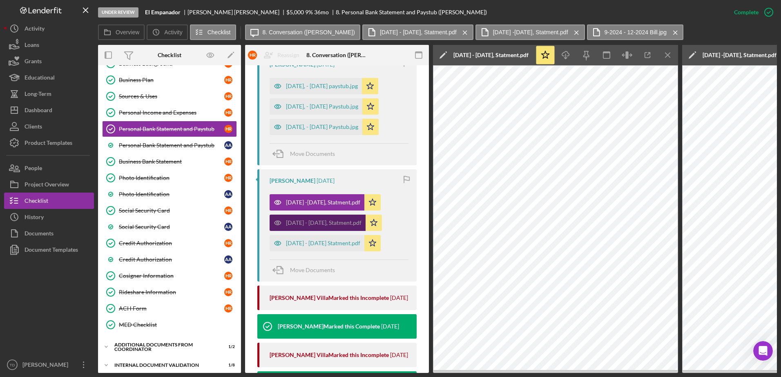
click at [334, 215] on div "[DATE] - [DATE], Statment.pdf" at bounding box center [318, 223] width 96 height 16
click at [323, 218] on div "[DATE] - [DATE], Statment.pdf" at bounding box center [318, 223] width 96 height 16
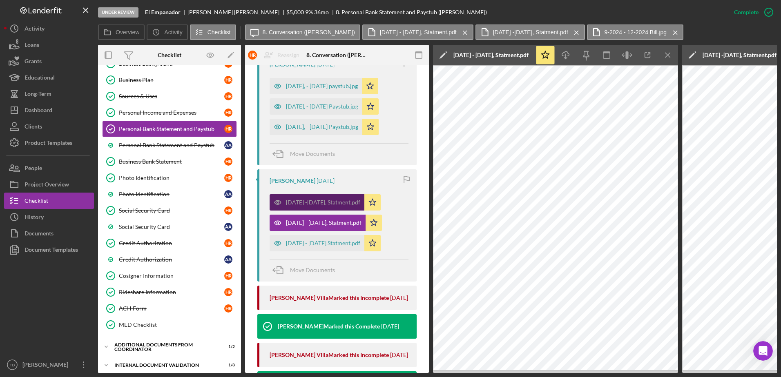
click at [322, 198] on div "[DATE] -[DATE], Statment.pdf" at bounding box center [317, 202] width 95 height 16
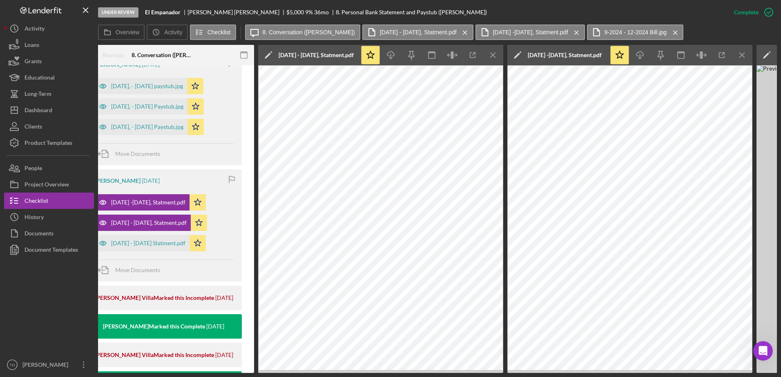
scroll to position [0, 188]
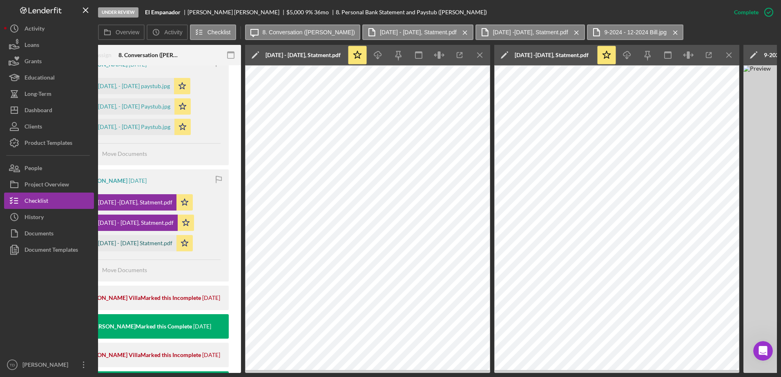
click at [139, 249] on div "[DATE] - [DATE] Statment.pdf" at bounding box center [129, 243] width 95 height 16
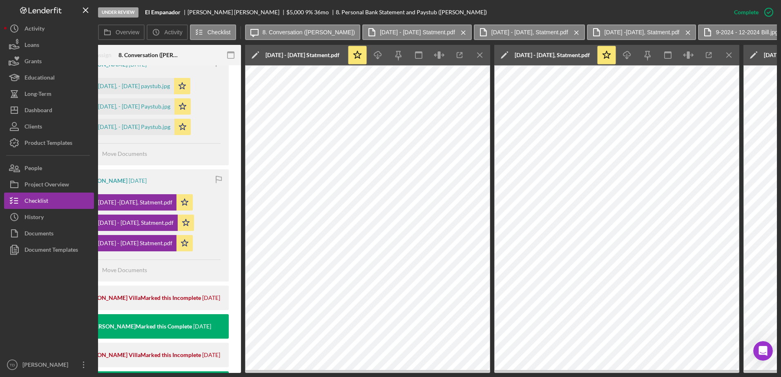
scroll to position [0, 0]
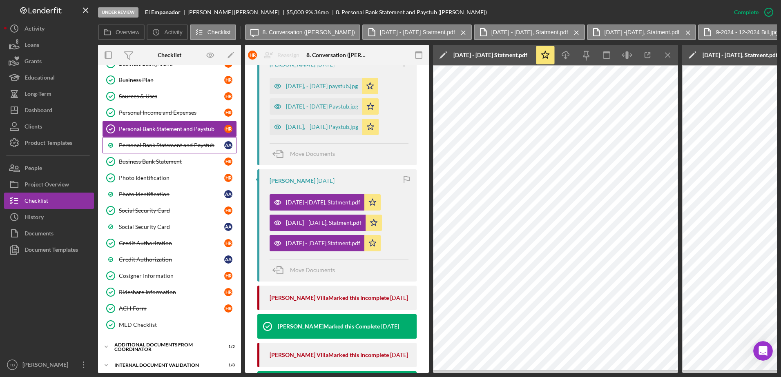
click at [186, 139] on link "Personal Bank Statement and Paystub A A" at bounding box center [169, 145] width 135 height 16
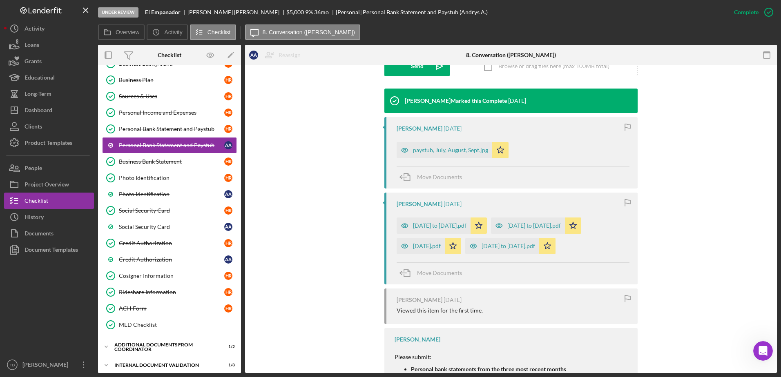
scroll to position [250, 0]
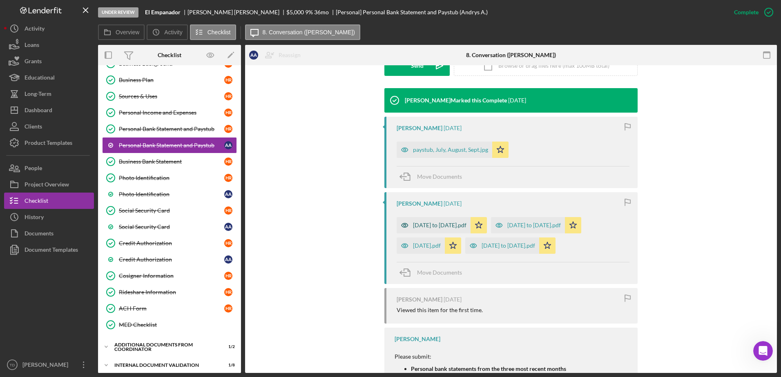
click at [448, 229] on div "[DATE] to [DATE].pdf" at bounding box center [434, 225] width 74 height 16
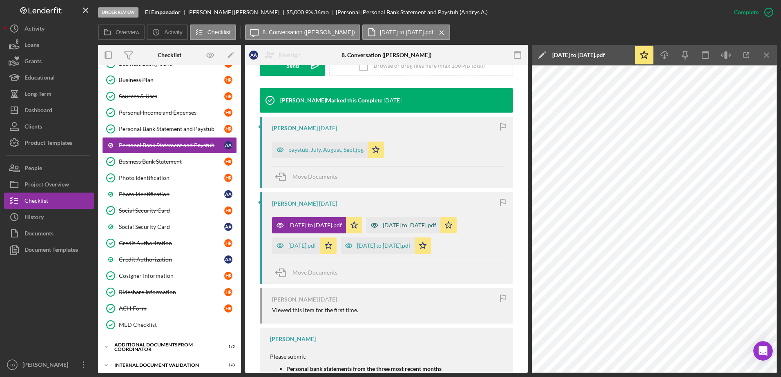
click at [417, 228] on div "[DATE] to [DATE].pdf" at bounding box center [410, 225] width 54 height 7
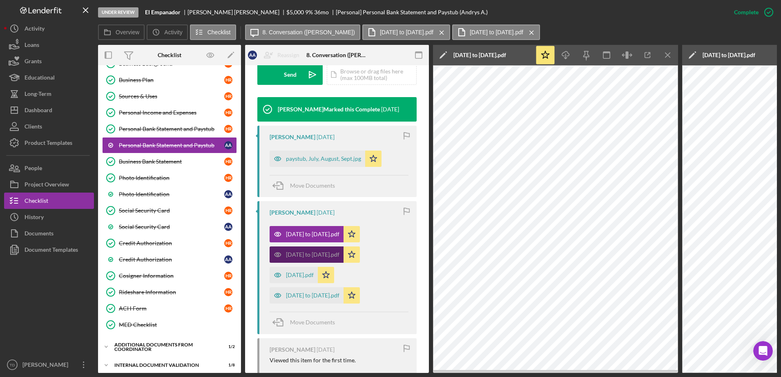
scroll to position [259, 0]
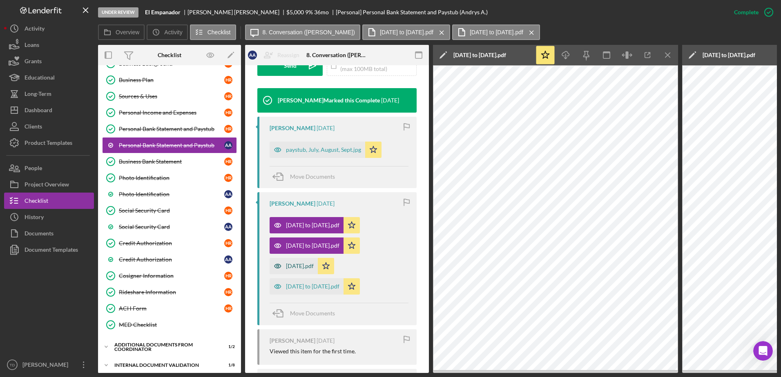
click at [301, 265] on div "[DATE].pdf" at bounding box center [300, 266] width 28 height 7
click at [329, 280] on div "[DATE] to [DATE].pdf" at bounding box center [307, 287] width 74 height 16
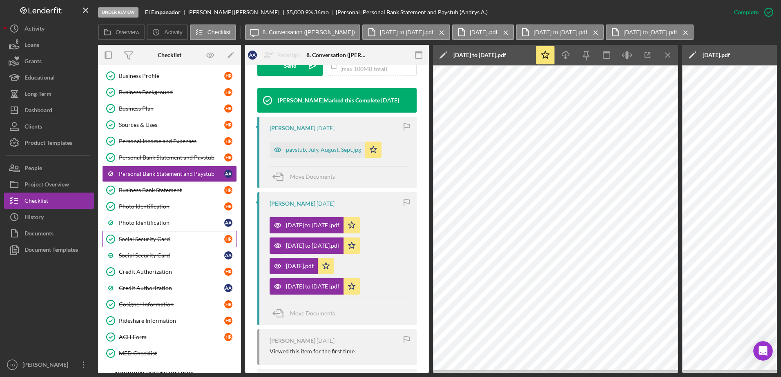
scroll to position [211, 0]
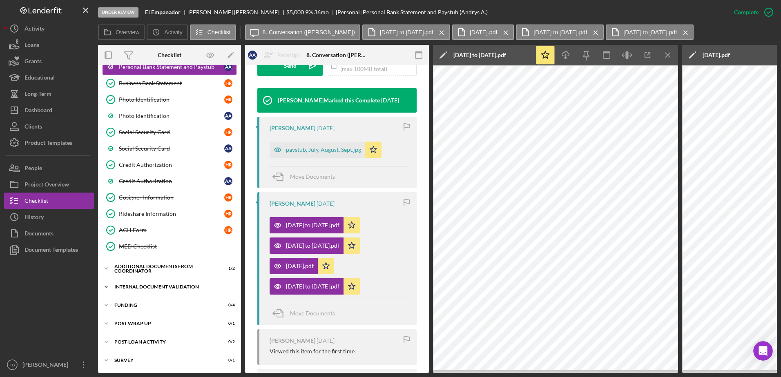
click at [158, 281] on div "Icon/Expander Internal Document Validation 1 / 8" at bounding box center [169, 287] width 143 height 16
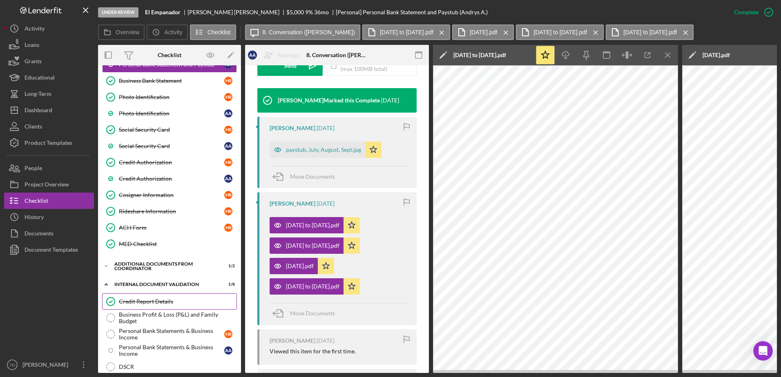
click at [147, 306] on link "Credit Report Details Credit Report Details" at bounding box center [169, 302] width 135 height 16
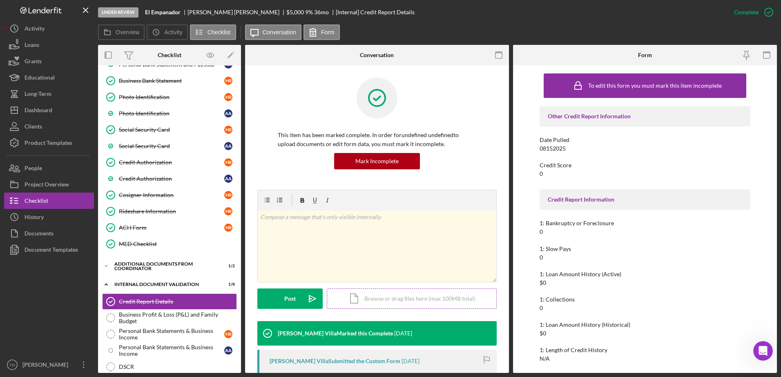
scroll to position [151, 0]
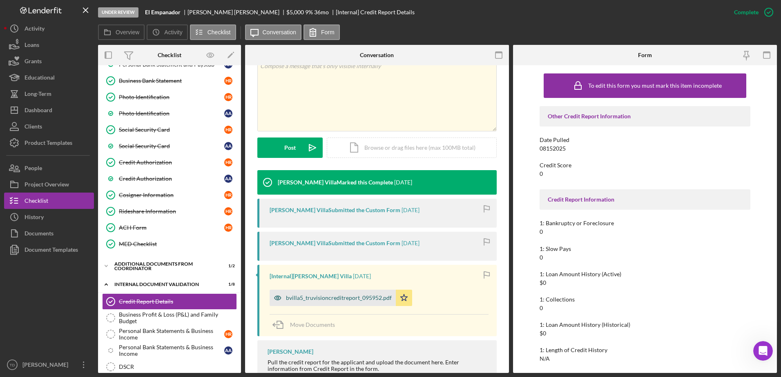
click at [375, 300] on div "bvilla5_truvisioncreditreport_095952.pdf" at bounding box center [339, 298] width 106 height 7
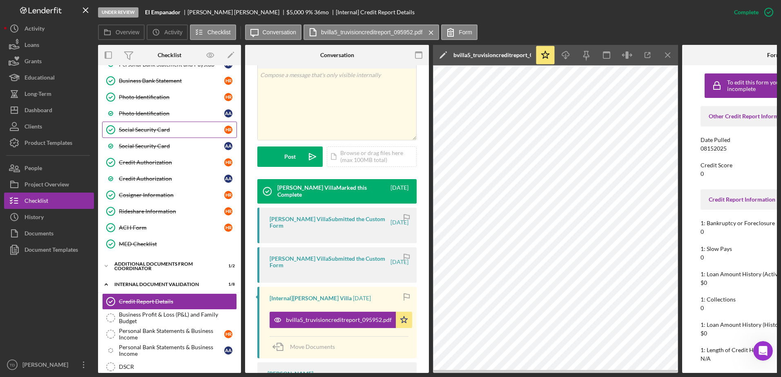
scroll to position [0, 0]
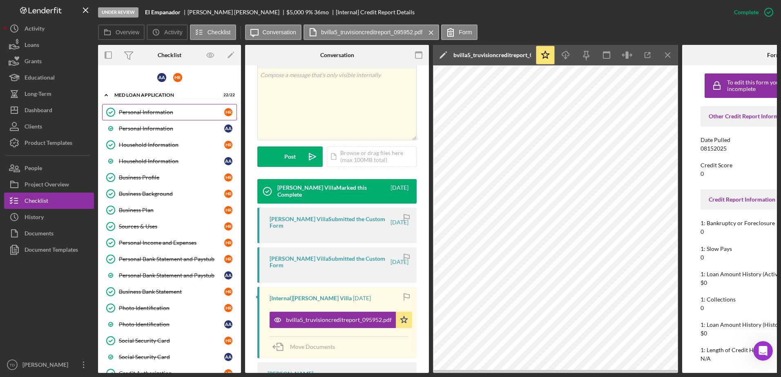
click at [139, 114] on div "Personal Information" at bounding box center [171, 112] width 105 height 7
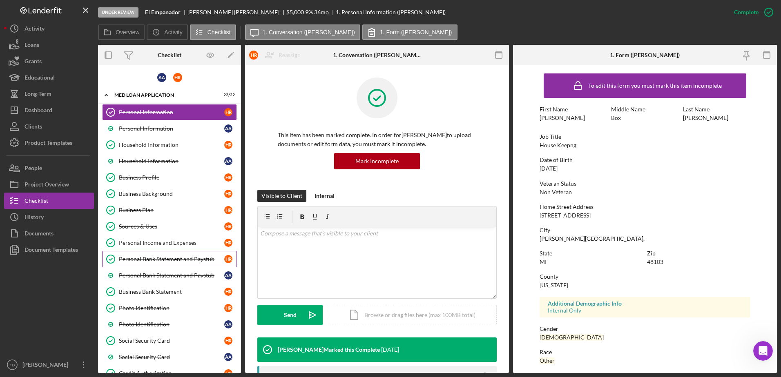
click at [168, 253] on link "Personal Bank Statement and Paystub Personal Bank Statement and Paystub H R" at bounding box center [169, 259] width 135 height 16
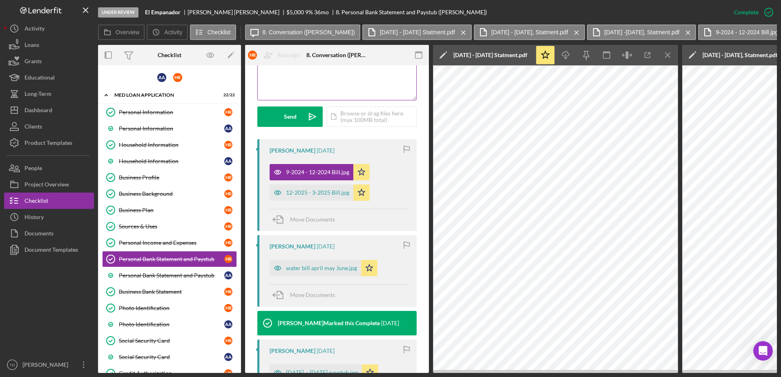
scroll to position [208, 0]
click at [155, 246] on div "Personal Income and Expenses" at bounding box center [171, 243] width 105 height 7
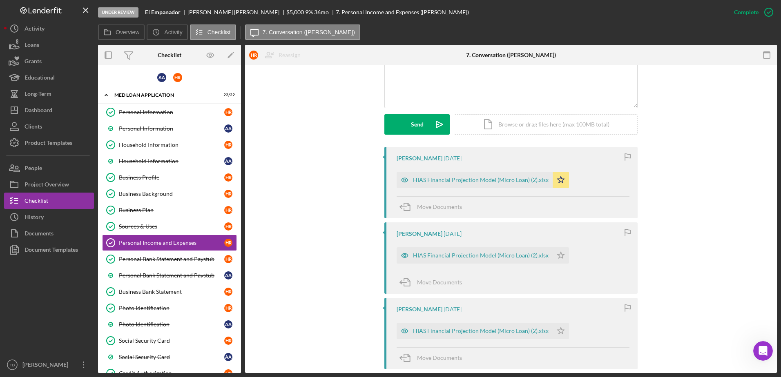
scroll to position [191, 0]
click at [476, 178] on div "HIAS Financial Projection Model (Micro Loan) (2).xlsx" at bounding box center [481, 179] width 136 height 7
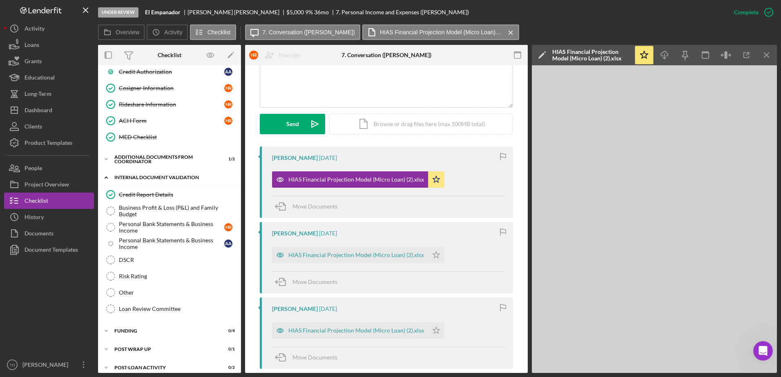
scroll to position [344, 0]
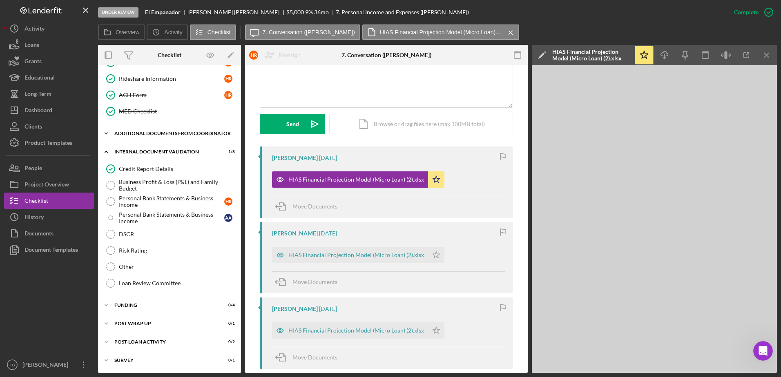
click at [137, 132] on div "Additional Documents from Coordinator" at bounding box center [172, 133] width 116 height 5
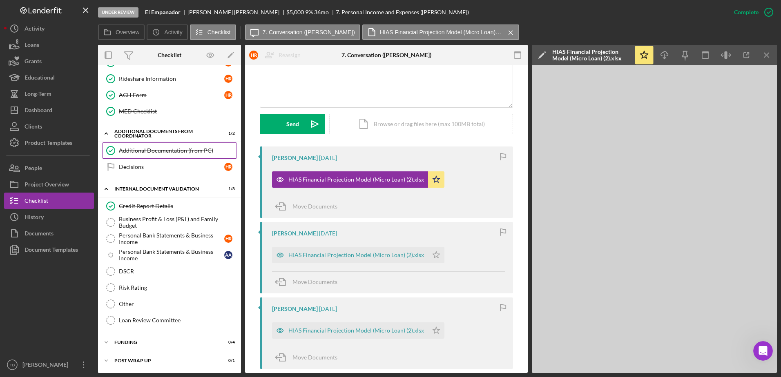
click at [141, 152] on div "Additional Documentation (from PC)" at bounding box center [178, 150] width 118 height 7
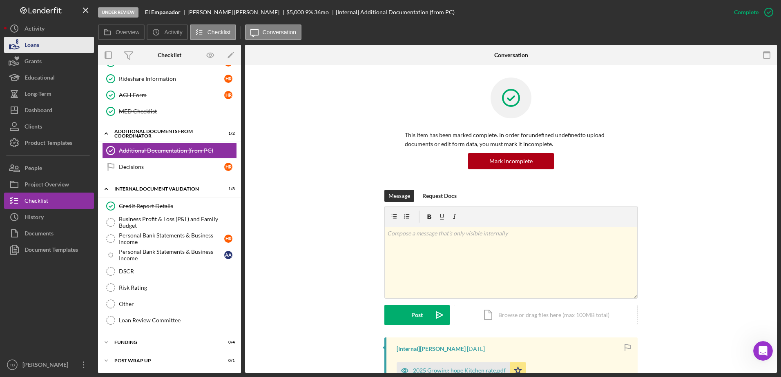
click at [40, 39] on button "Loans" at bounding box center [49, 45] width 90 height 16
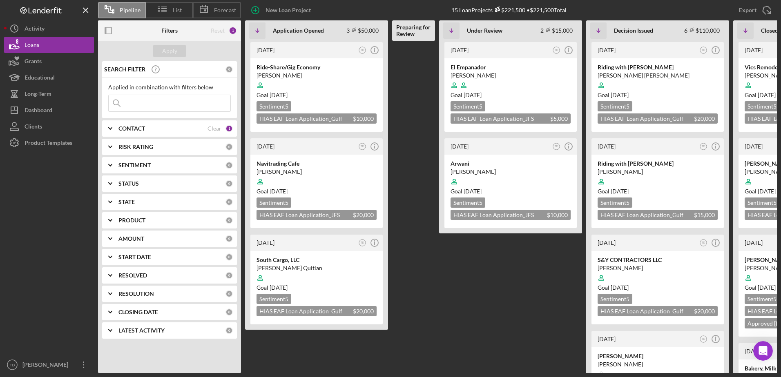
click at [151, 107] on input at bounding box center [170, 103] width 122 height 16
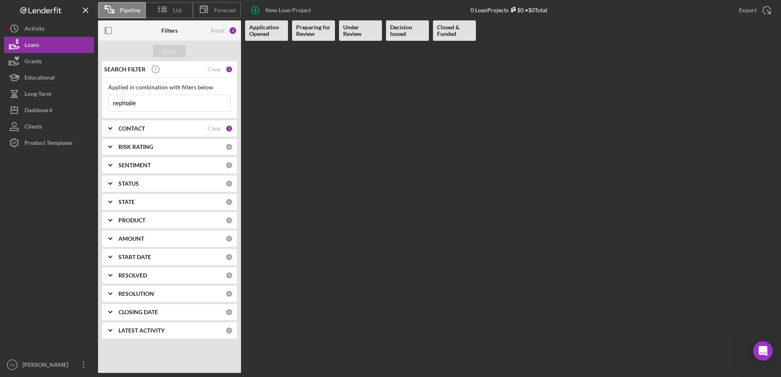
type input "nephtalie"
click at [218, 132] on div "CONTACT Clear 1" at bounding box center [175, 128] width 114 height 7
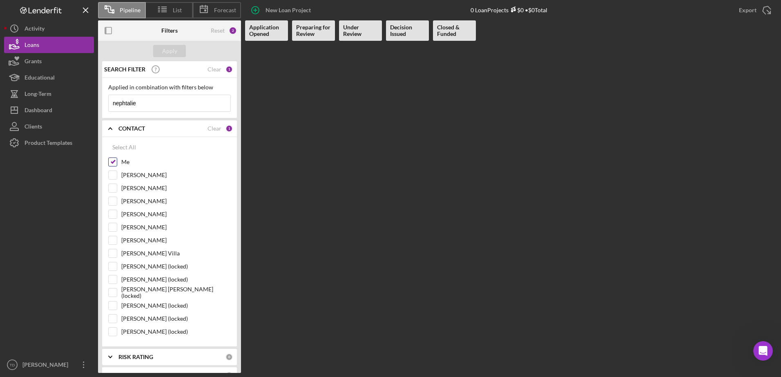
click at [111, 164] on input "Me" at bounding box center [113, 162] width 8 height 8
checkbox input "false"
click at [158, 99] on input "nephtalie" at bounding box center [170, 103] width 122 height 16
click at [170, 42] on div "Apply" at bounding box center [169, 51] width 143 height 20
click at [167, 54] on div "Apply" at bounding box center [169, 51] width 15 height 12
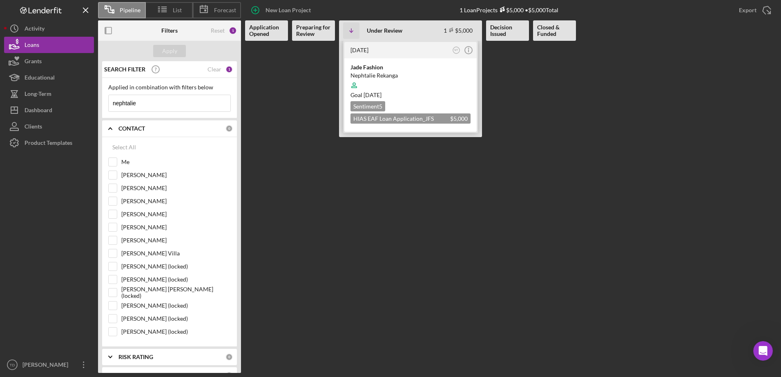
click at [384, 79] on div at bounding box center [410, 86] width 120 height 16
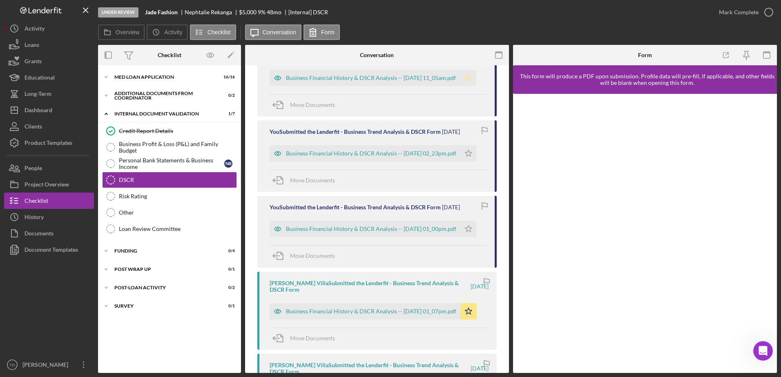
scroll to position [165, 0]
click at [411, 313] on div "Business Financial History & DSCR Analysis -- [DATE] 01_07pm.pdf" at bounding box center [371, 311] width 170 height 7
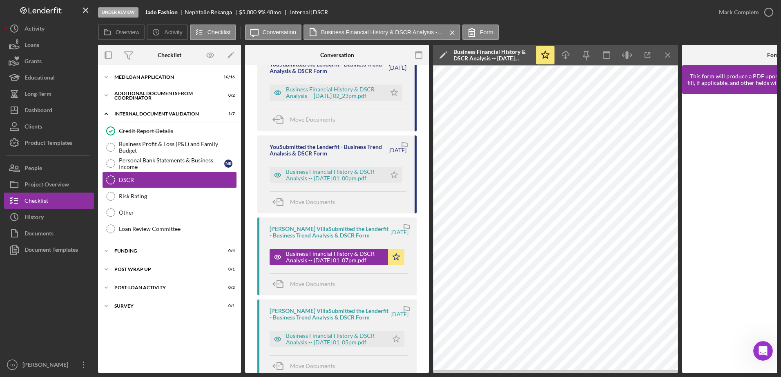
scroll to position [313, 0]
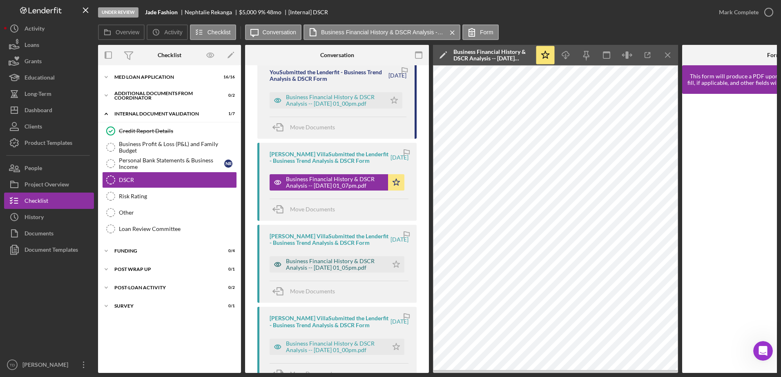
click at [362, 271] on div "Business Financial History & DSCR Analysis -- [DATE] 01_05pm.pdf" at bounding box center [335, 264] width 98 height 13
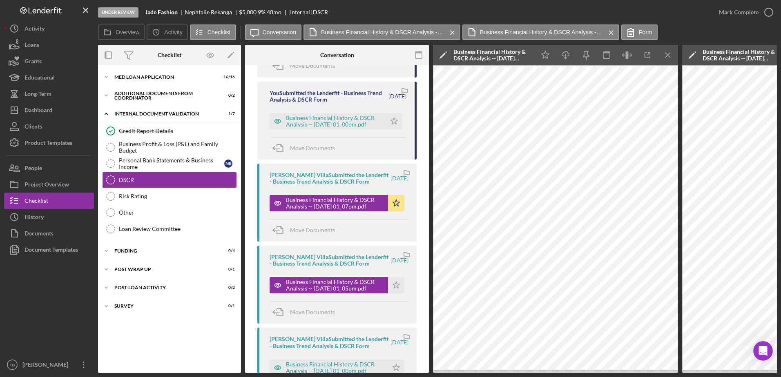
scroll to position [282, 0]
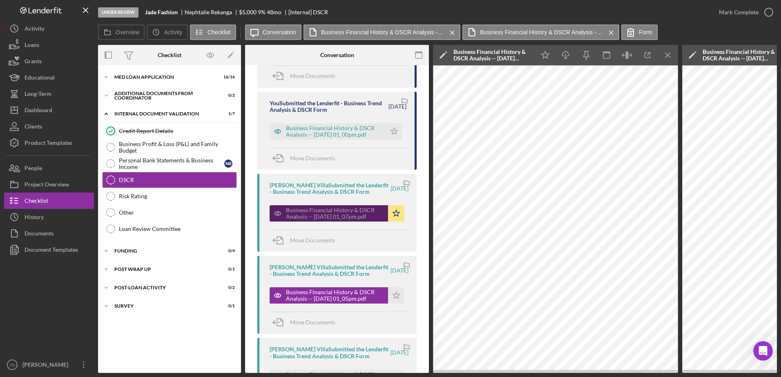
click at [348, 218] on div "Business Financial History & DSCR Analysis -- [DATE] 01_07pm.pdf" at bounding box center [335, 213] width 98 height 13
click at [670, 53] on line "button" at bounding box center [667, 55] width 4 height 4
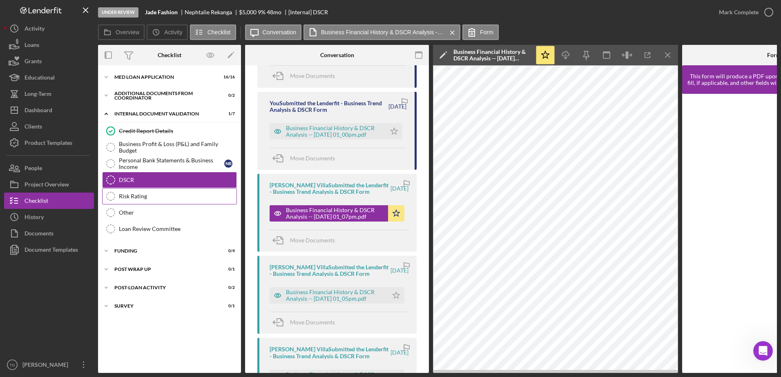
click at [145, 200] on div "Risk Rating" at bounding box center [178, 196] width 118 height 7
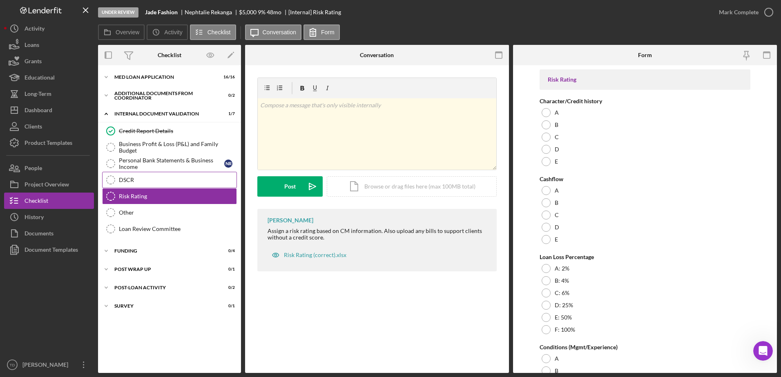
click at [173, 181] on div "DSCR" at bounding box center [178, 180] width 118 height 7
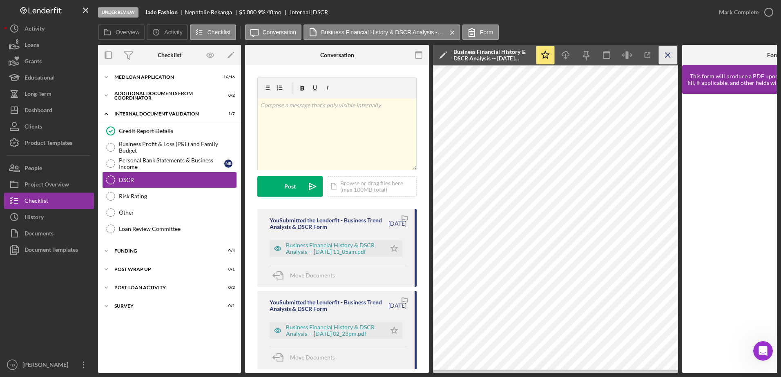
click at [663, 57] on icon "Icon/Menu Close" at bounding box center [668, 55] width 18 height 18
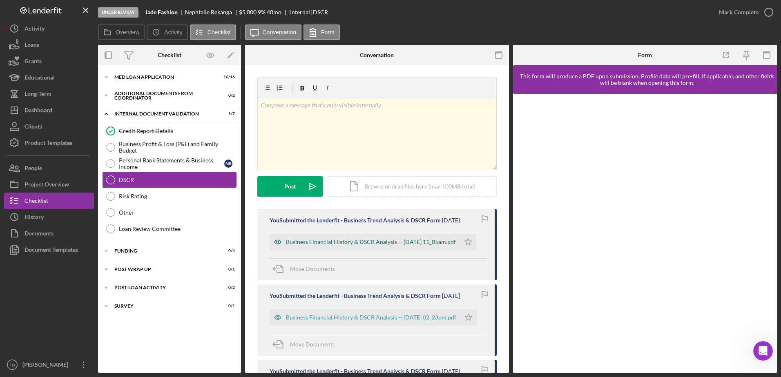
click at [422, 243] on div "Business Financial History & DSCR Analysis -- [DATE] 11_05am.pdf" at bounding box center [371, 242] width 170 height 7
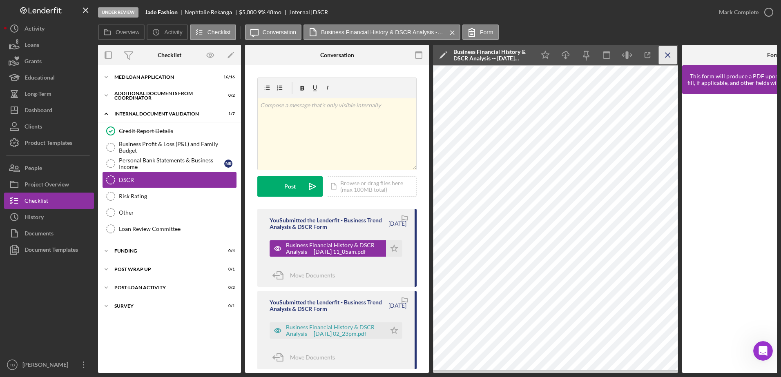
click at [667, 58] on icon "Icon/Menu Close" at bounding box center [668, 55] width 18 height 18
